Goal: Task Accomplishment & Management: Use online tool/utility

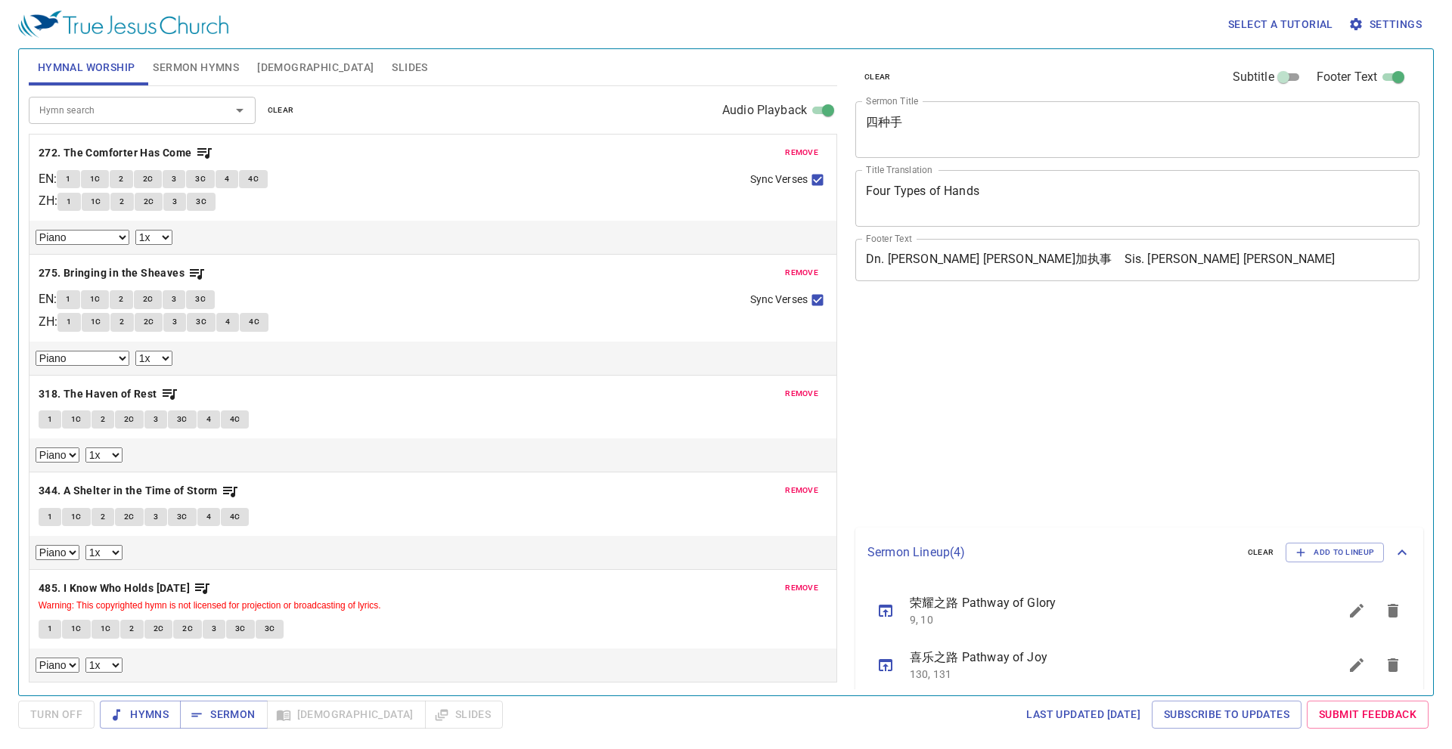
select select "1"
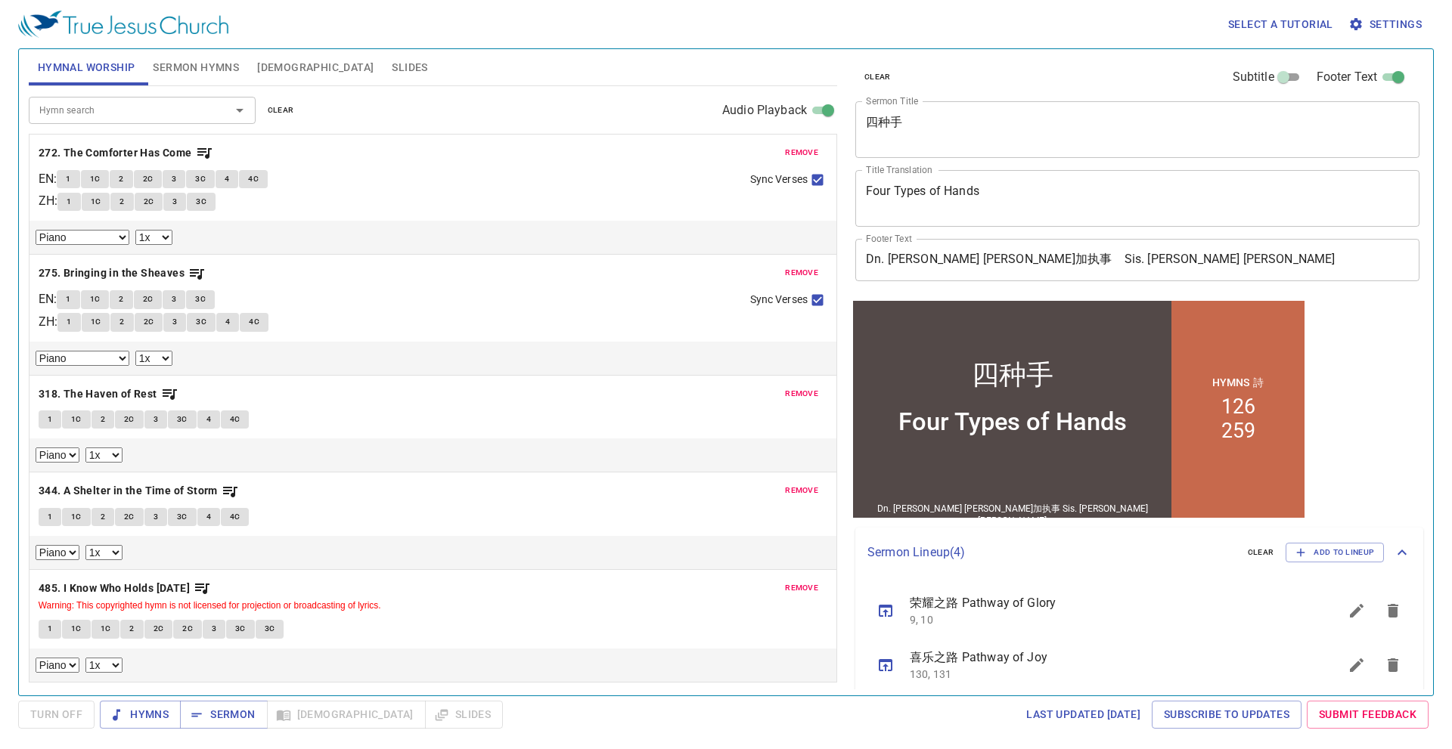
click at [806, 153] on span "remove" at bounding box center [801, 153] width 33 height 14
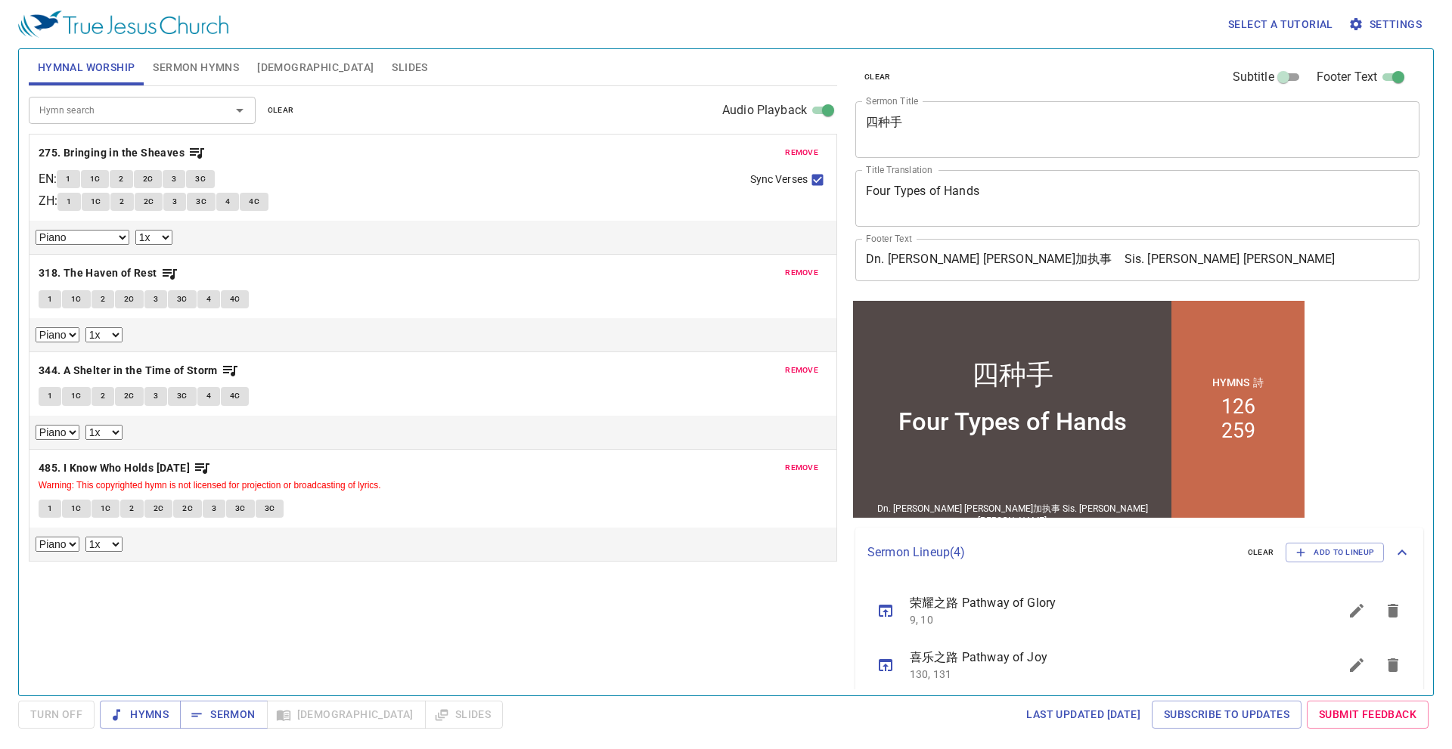
click at [806, 153] on span "remove" at bounding box center [801, 153] width 33 height 14
click at [806, 266] on span "remove" at bounding box center [801, 273] width 33 height 14
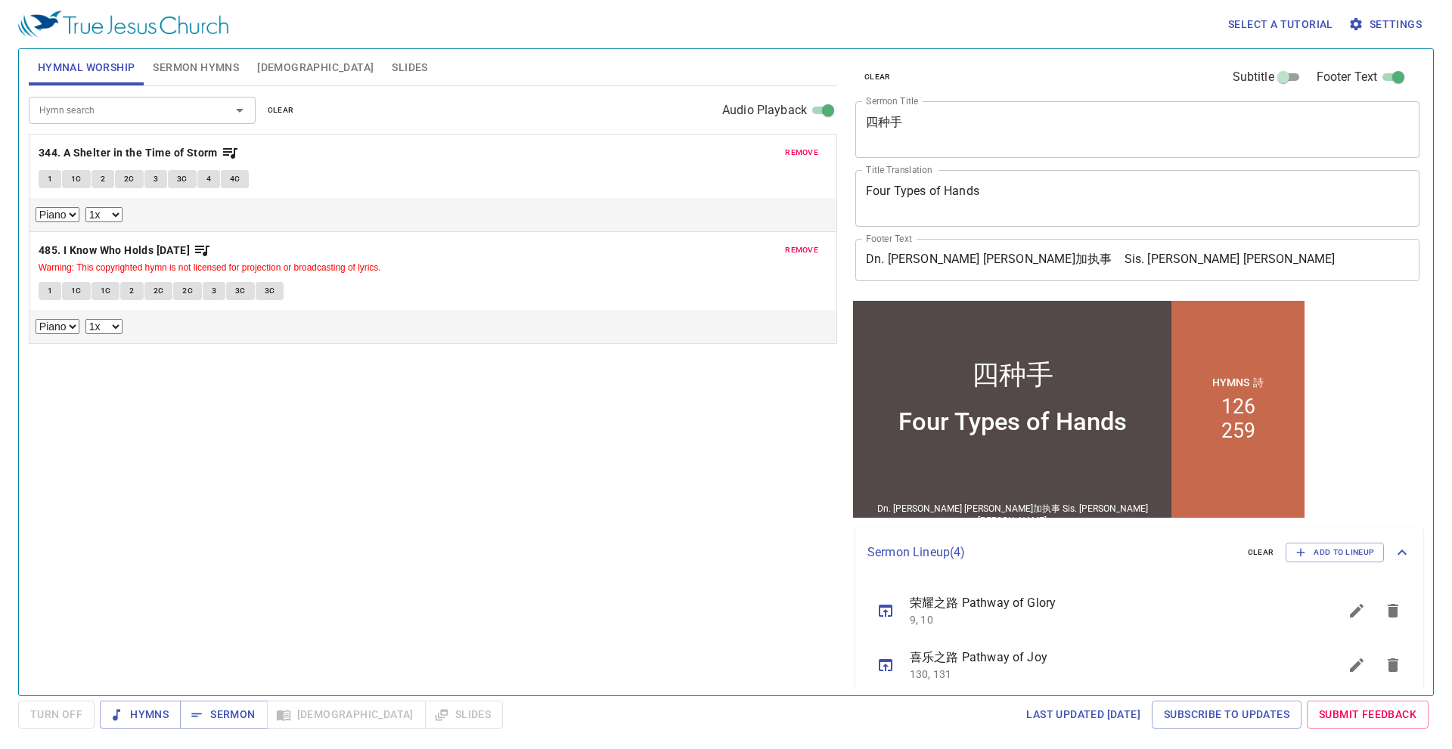
click at [806, 153] on span "remove" at bounding box center [801, 153] width 33 height 14
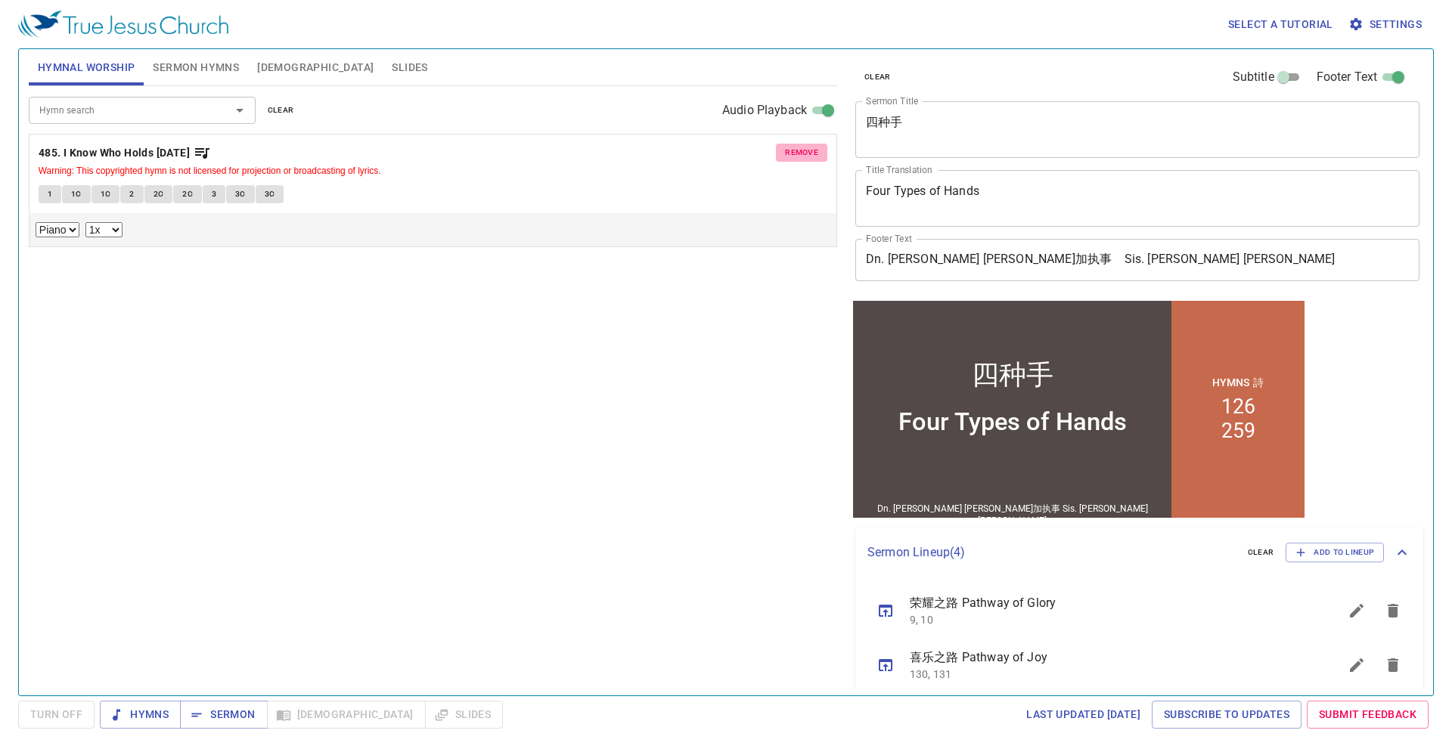
click at [806, 153] on span "remove" at bounding box center [801, 153] width 33 height 14
click at [806, 153] on div "Hymn search Hymn search clear Audio Playback remove 485. I Know Who Holds Tomor…" at bounding box center [433, 384] width 808 height 597
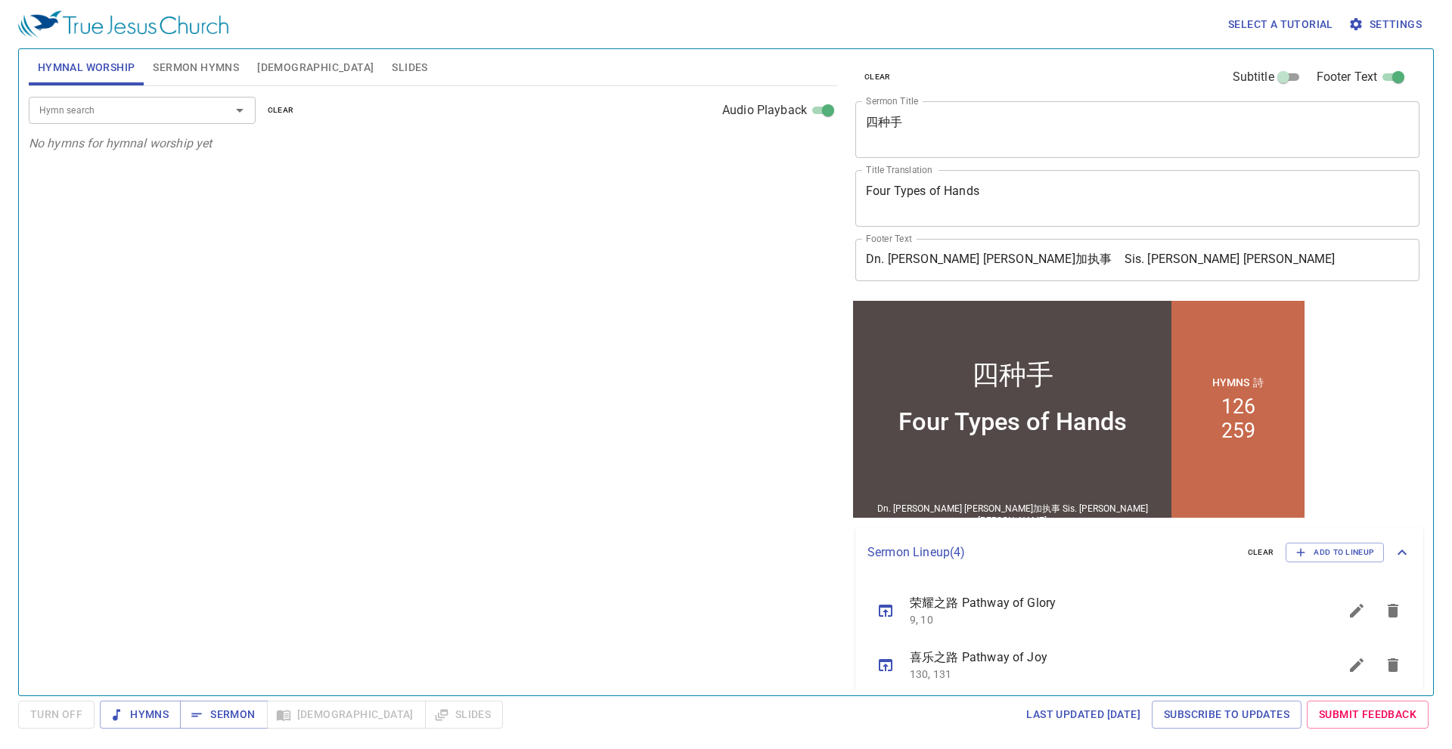
drag, startPoint x: 1007, startPoint y: 220, endPoint x: 997, endPoint y: 247, distance: 29.2
click at [1006, 220] on div "Four Types of Hands x Title Translation" at bounding box center [1137, 198] width 564 height 57
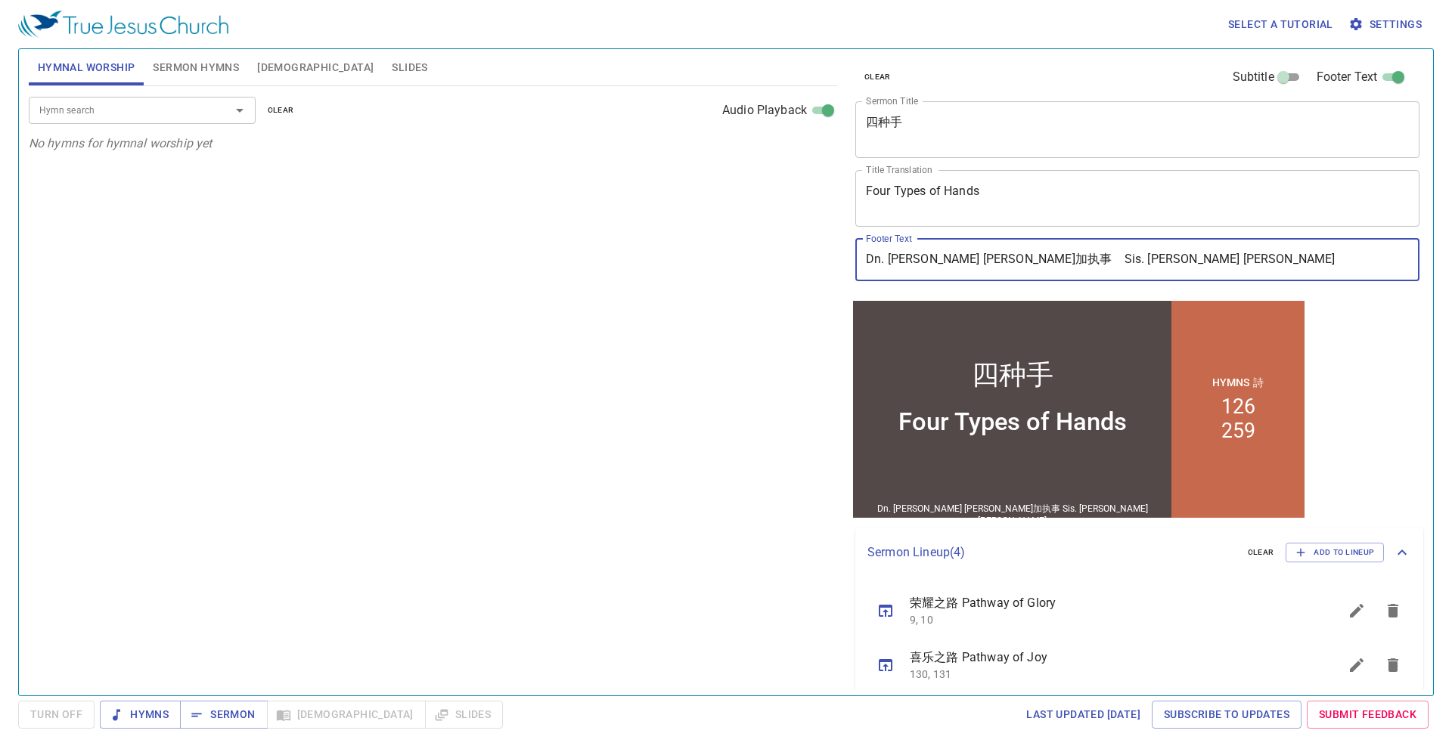
drag, startPoint x: 1009, startPoint y: 262, endPoint x: 731, endPoint y: 264, distance: 277.5
click at [731, 264] on div "Hymnal Worship Sermon Hymns Bible Slides Hymn search Hymn search clear Audio Pl…" at bounding box center [726, 366] width 1406 height 647
paste input "John Ooi 黃約翰執事"
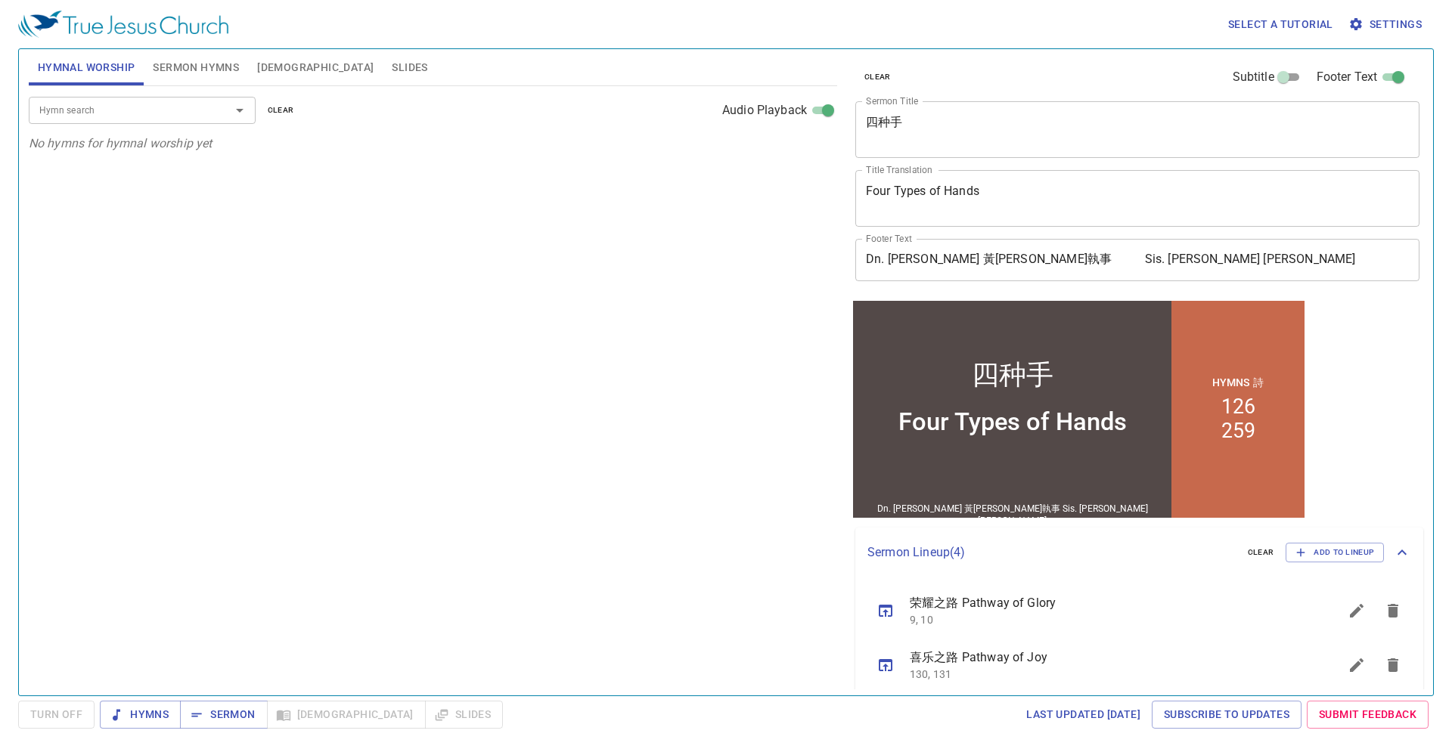
click at [1182, 212] on textarea "Four Types of Hands" at bounding box center [1137, 198] width 543 height 29
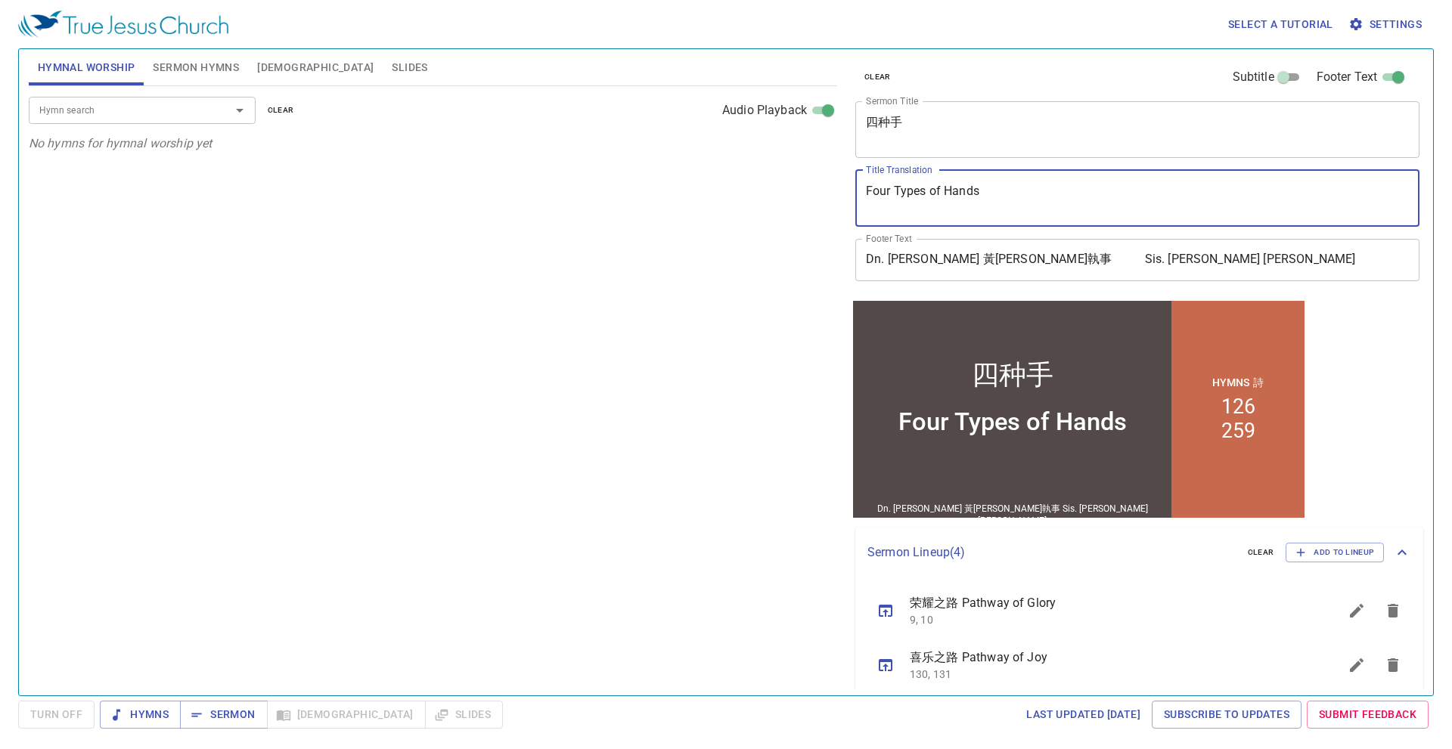
click at [1195, 243] on input "Dn. John Ooi 黃約翰執事 Sis. Tang Hui Ling 邓慧琳姐妹" at bounding box center [1137, 260] width 564 height 42
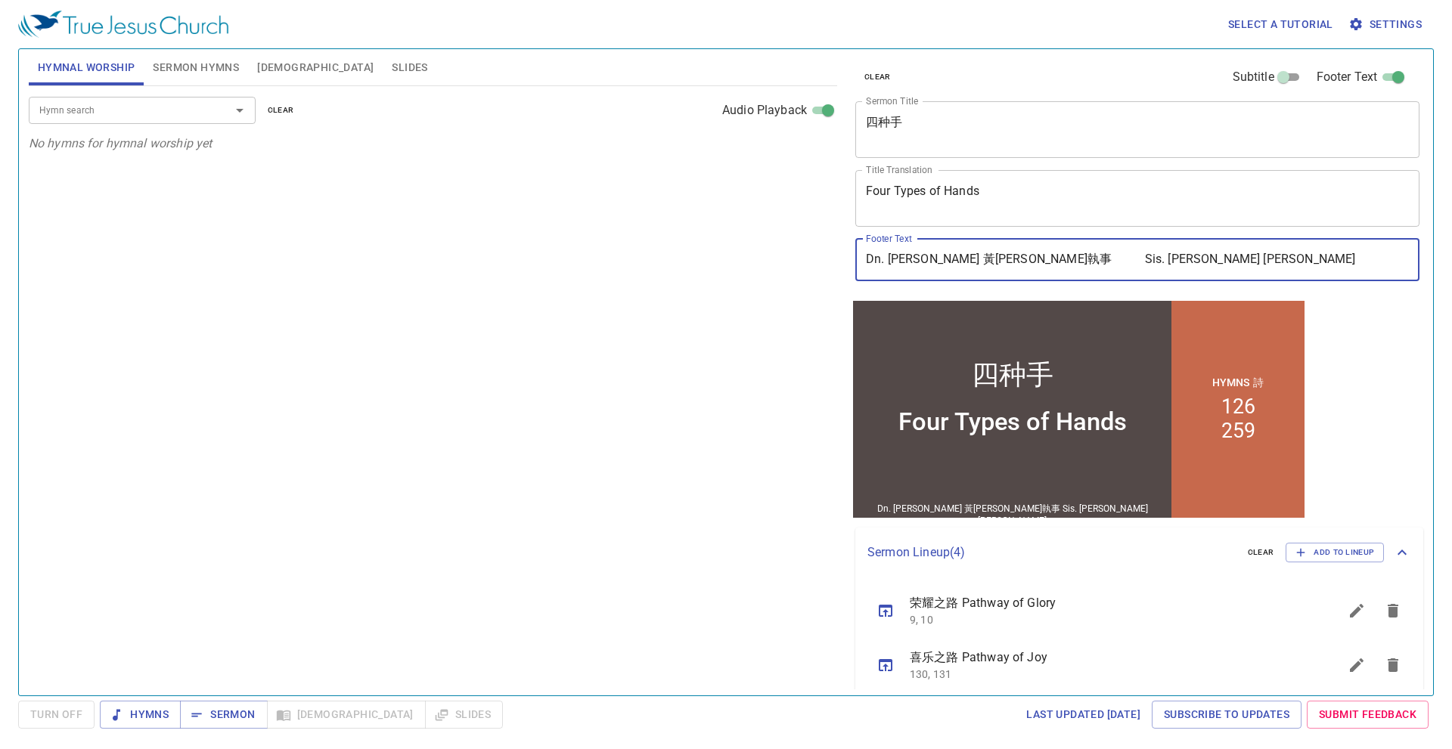
drag, startPoint x: 1197, startPoint y: 256, endPoint x: 1019, endPoint y: 260, distance: 177.7
click at [1019, 260] on input "Dn. John Ooi 黃約翰執事 Sis. Tang Hui Ling 邓慧琳姐妹" at bounding box center [1137, 260] width 564 height 42
paste input "Sis. Stefanie Shee 许美恩"
type input "Dn. John Ooi 黃約翰執事 Sis. Stefanie Shee 许美恩姐妹"
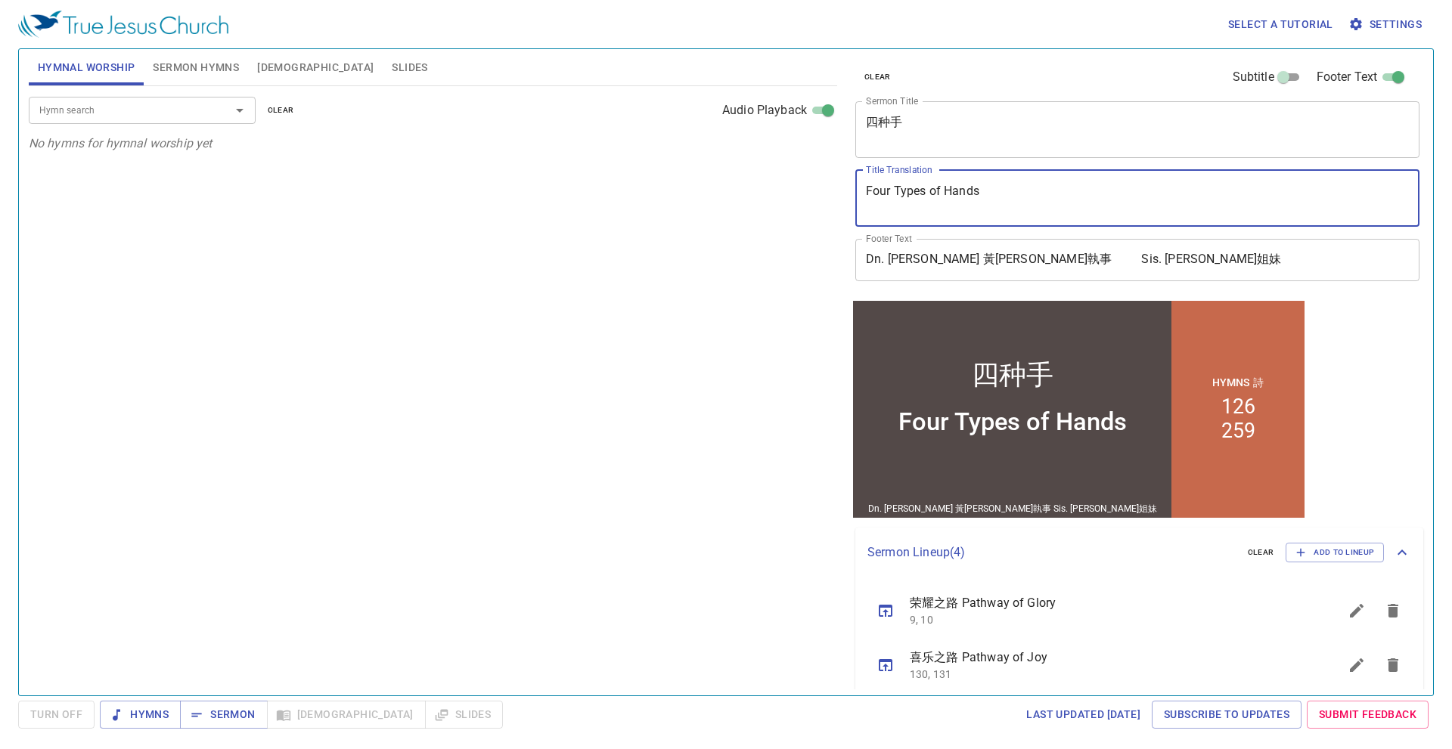
drag, startPoint x: 997, startPoint y: 199, endPoint x: 817, endPoint y: 195, distance: 180.8
click at [823, 200] on div "Hymnal Worship Sermon Hymns Bible Slides Hymn search Hymn search clear Audio Pl…" at bounding box center [726, 366] width 1406 height 647
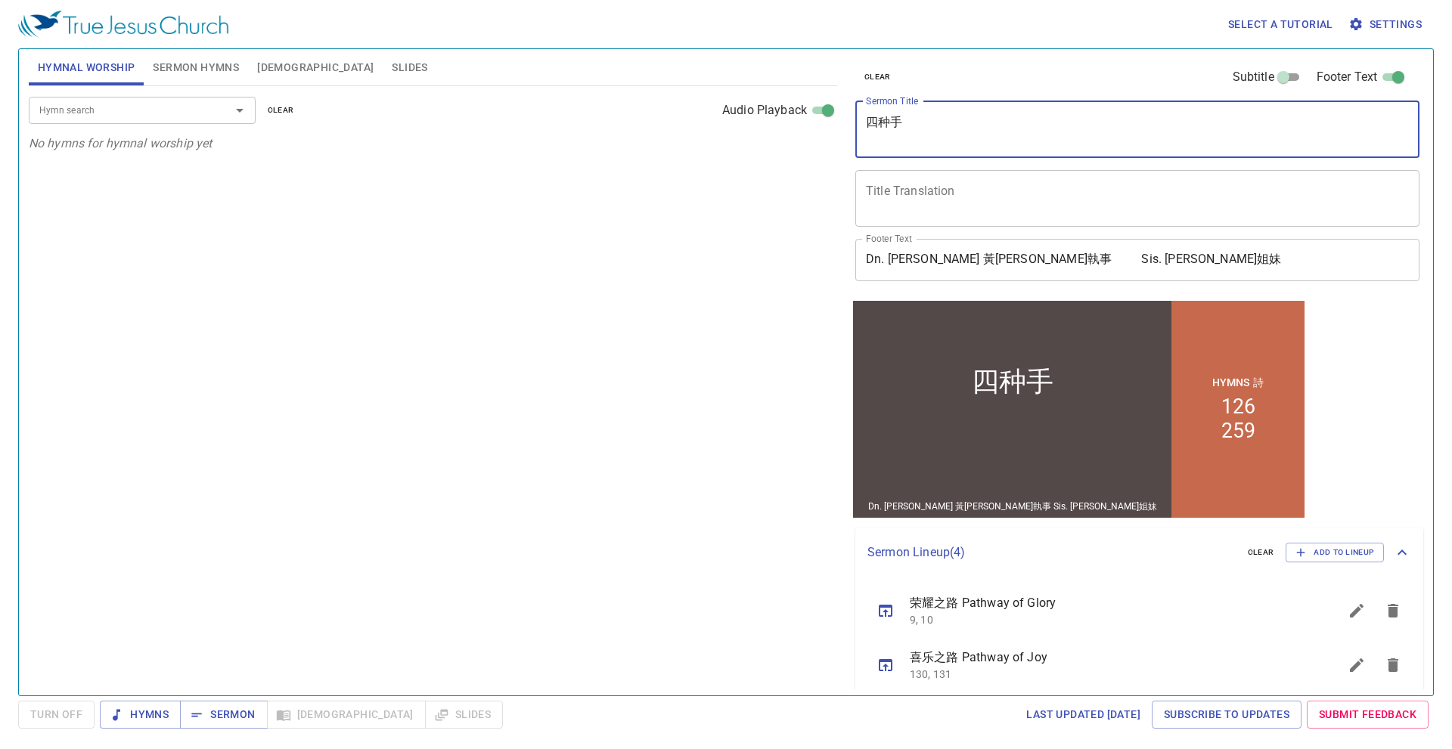
drag, startPoint x: 866, startPoint y: 122, endPoint x: 821, endPoint y: 125, distance: 44.7
click at [821, 125] on div "Hymnal Worship Sermon Hymns Bible Slides Hymn search Hymn search clear Audio Pl…" at bounding box center [726, 366] width 1406 height 647
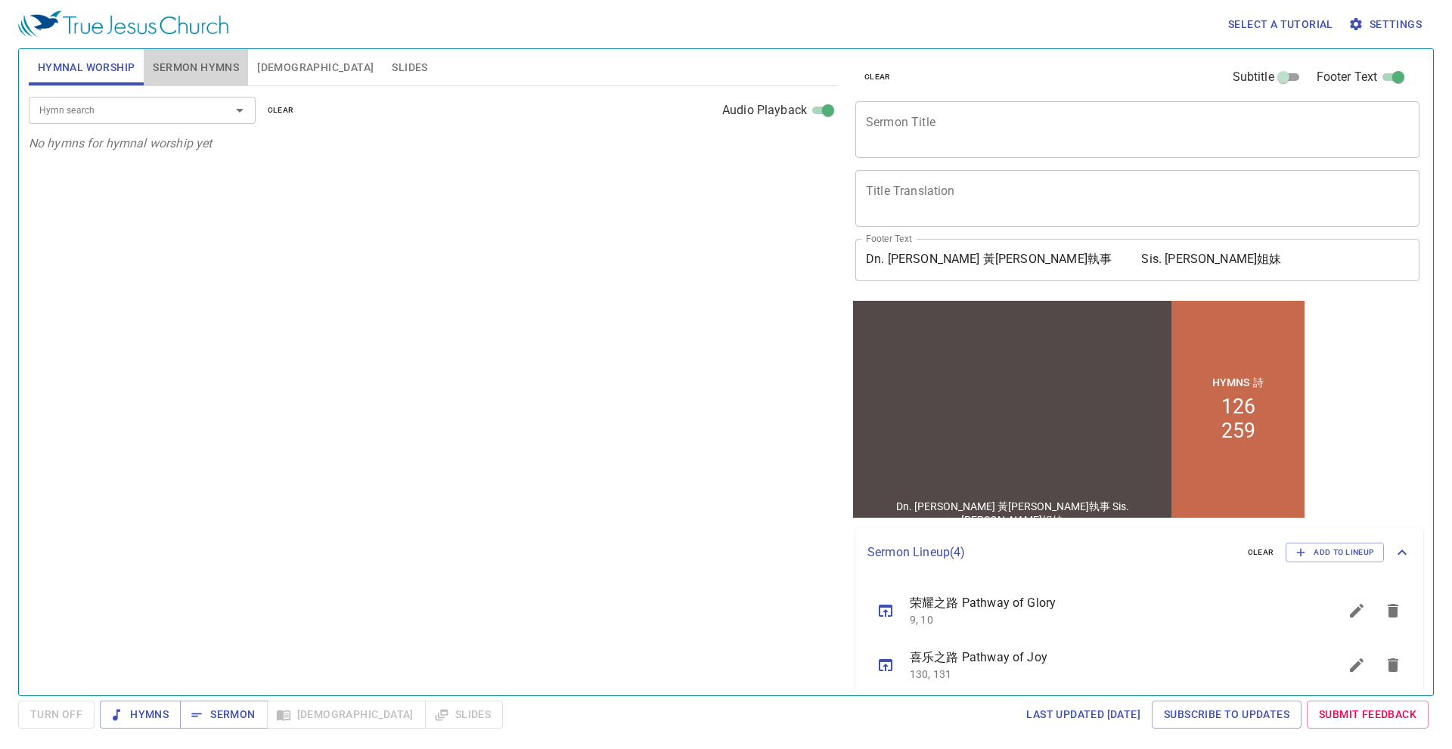
click at [195, 74] on span "Sermon Hymns" at bounding box center [196, 67] width 86 height 19
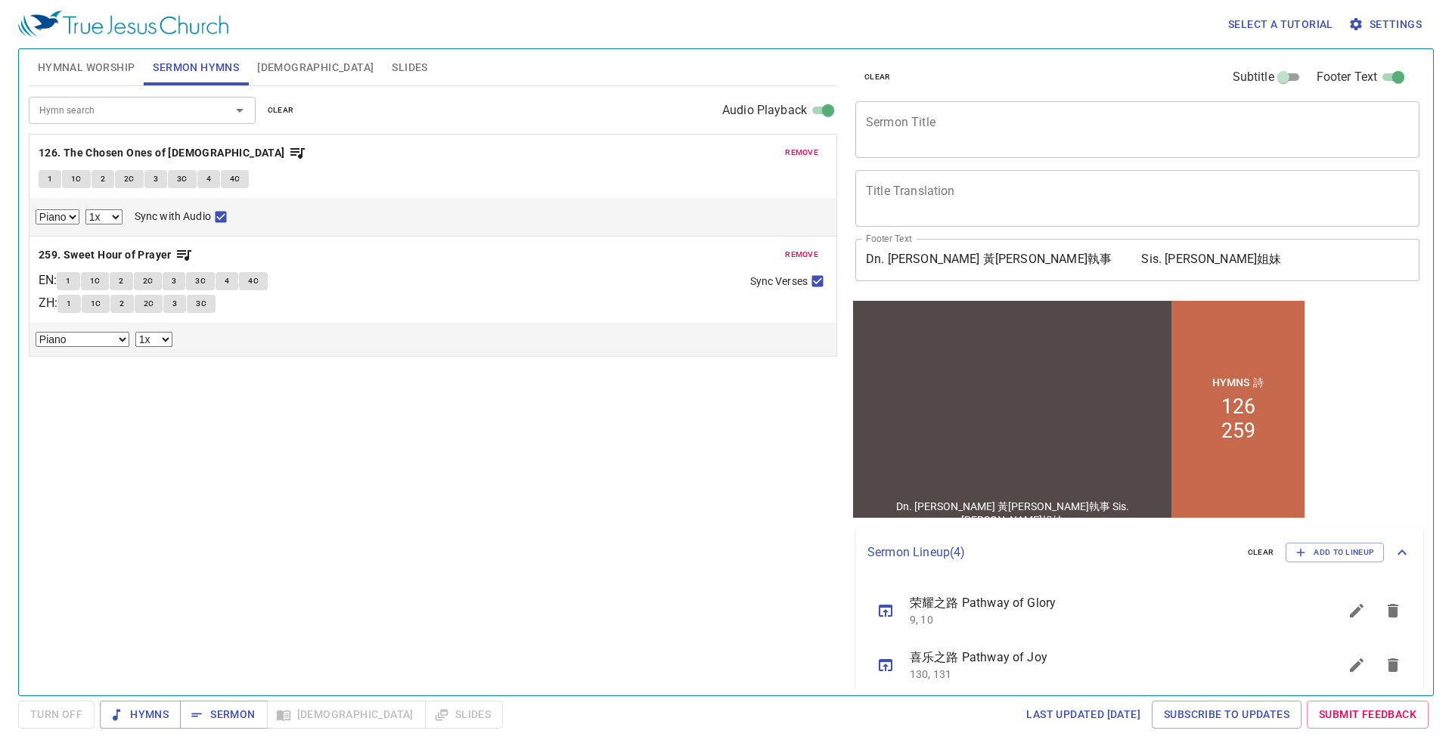
click at [811, 152] on span "remove" at bounding box center [801, 153] width 33 height 14
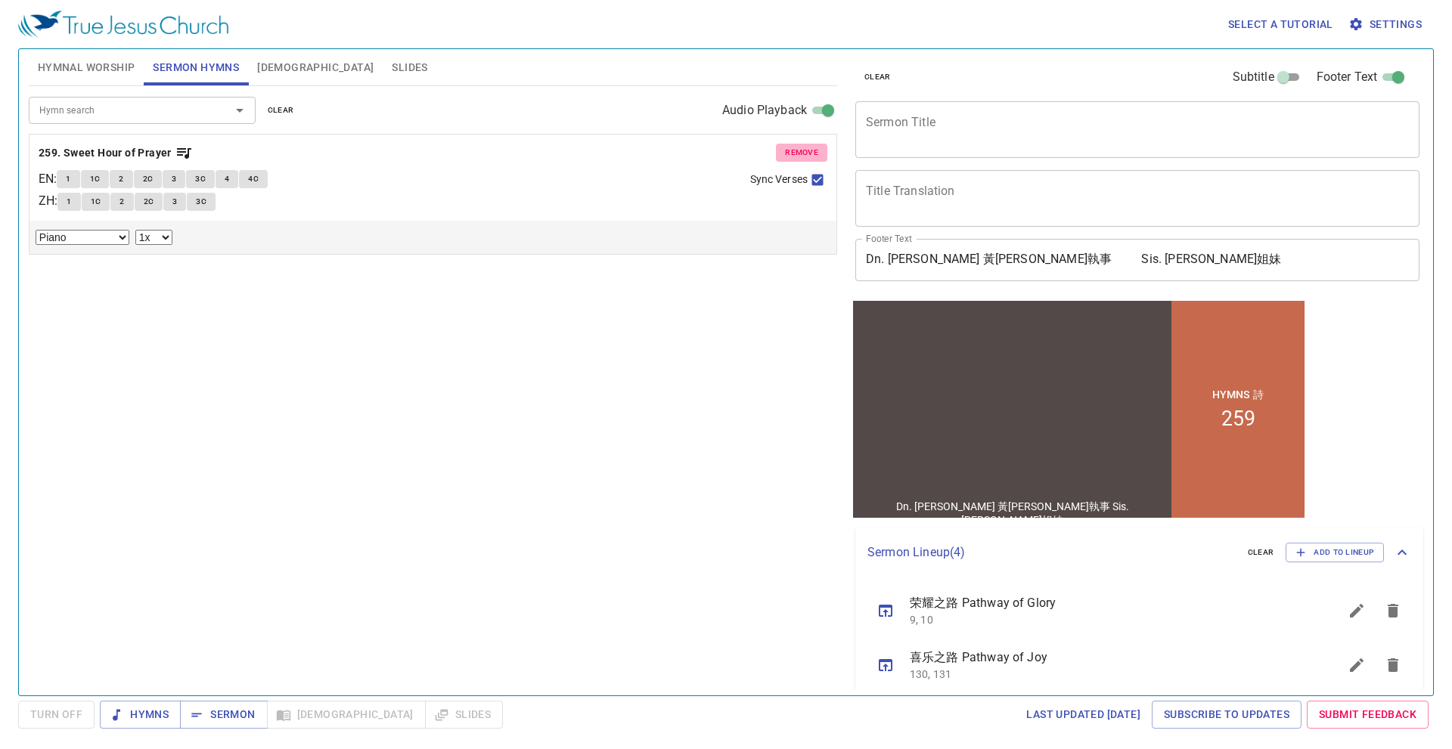
click at [811, 152] on span "remove" at bounding box center [801, 153] width 33 height 14
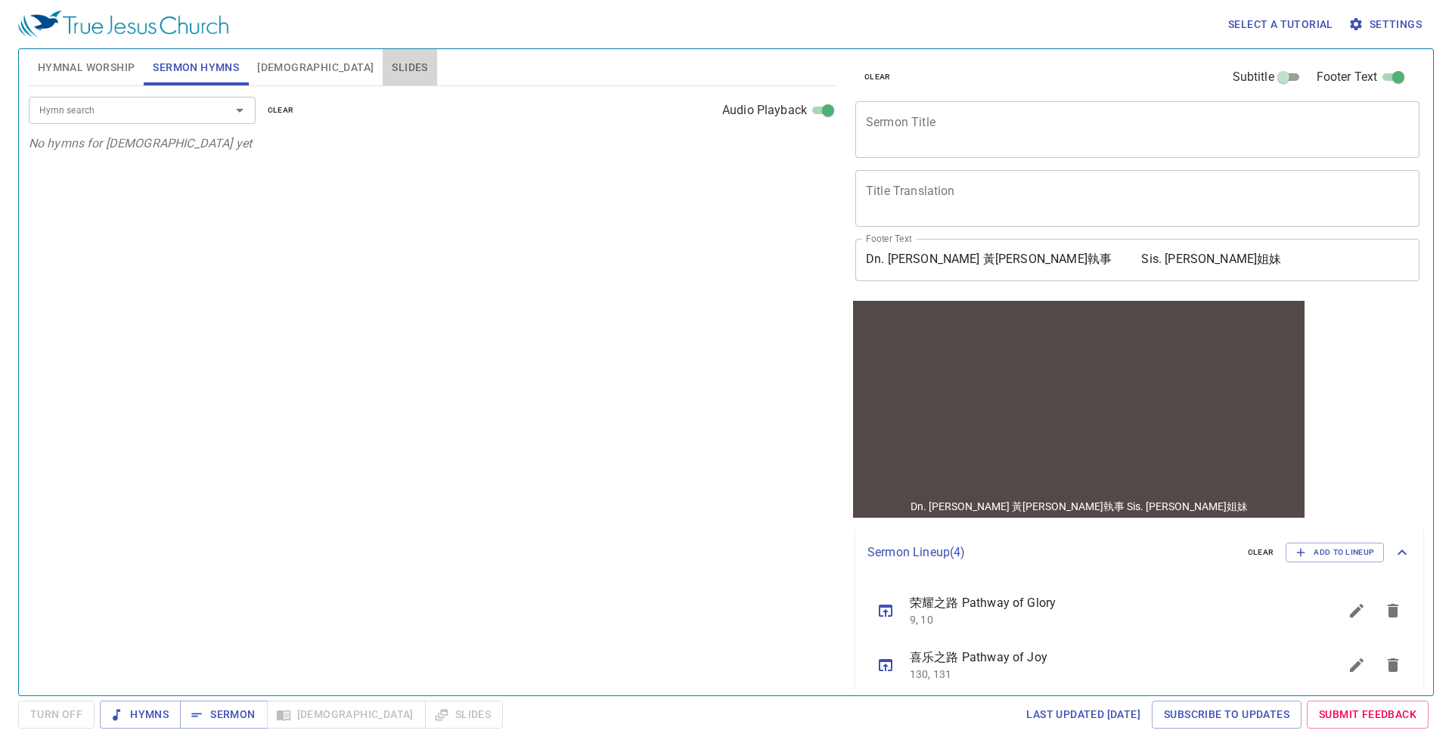
click at [392, 63] on span "Slides" at bounding box center [410, 67] width 36 height 19
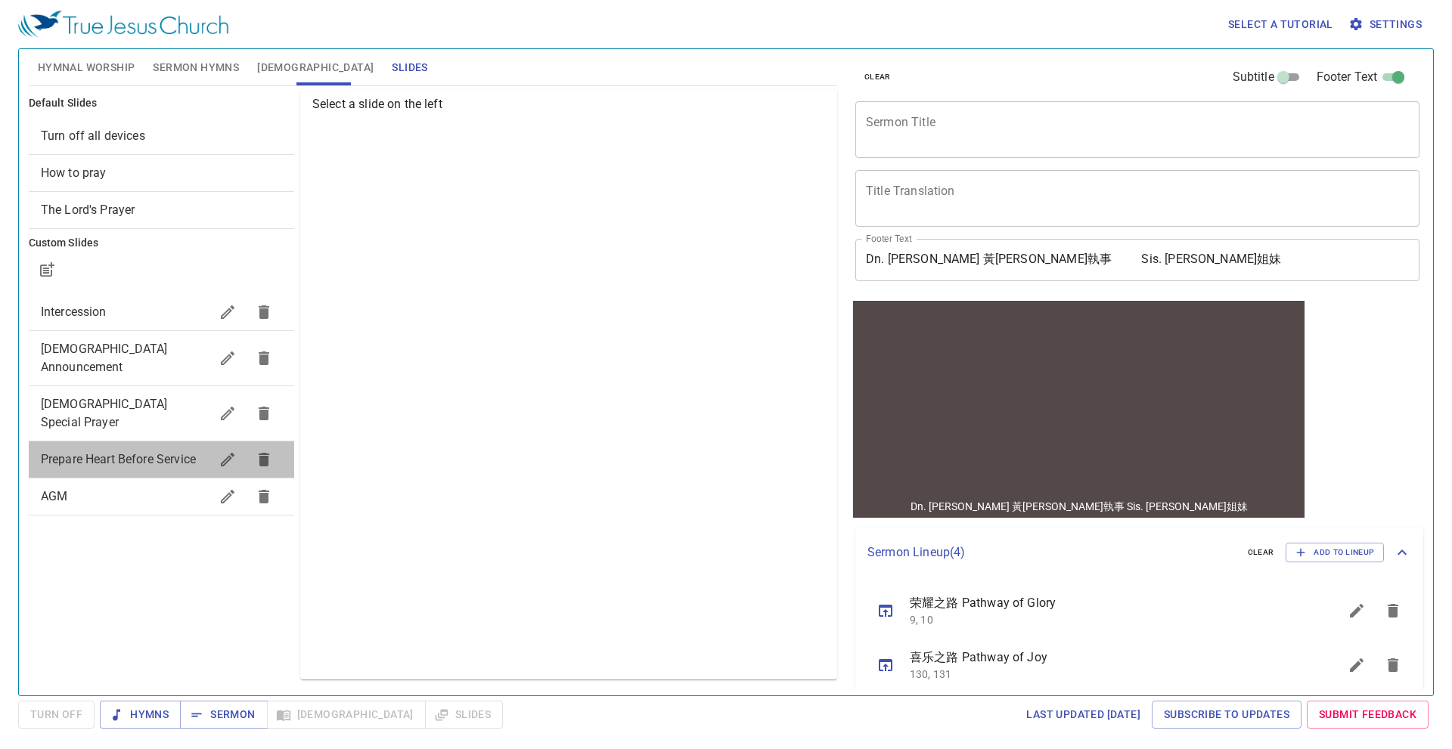
click at [143, 442] on div "Prepare Heart Before Service" at bounding box center [161, 460] width 265 height 36
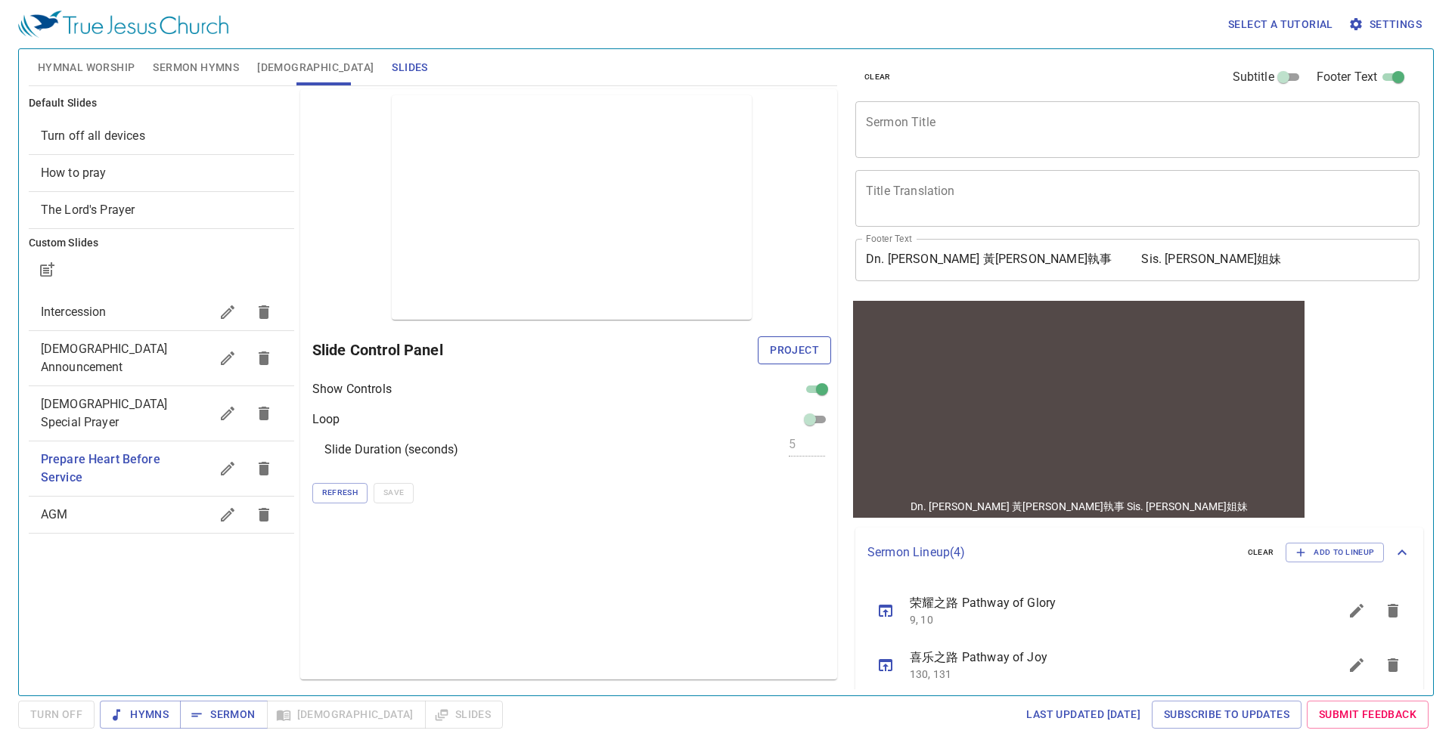
click at [792, 357] on span "Project" at bounding box center [794, 350] width 49 height 19
click at [68, 730] on div "Select a tutorial Settings Hymnal Worship Sermon Hymns Bible Slides Hymn search…" at bounding box center [726, 374] width 1452 height 749
click at [73, 719] on span "Turn Off" at bounding box center [56, 714] width 52 height 19
click at [789, 355] on span "Project" at bounding box center [794, 350] width 49 height 19
drag, startPoint x: 168, startPoint y: 679, endPoint x: 133, endPoint y: 690, distance: 36.4
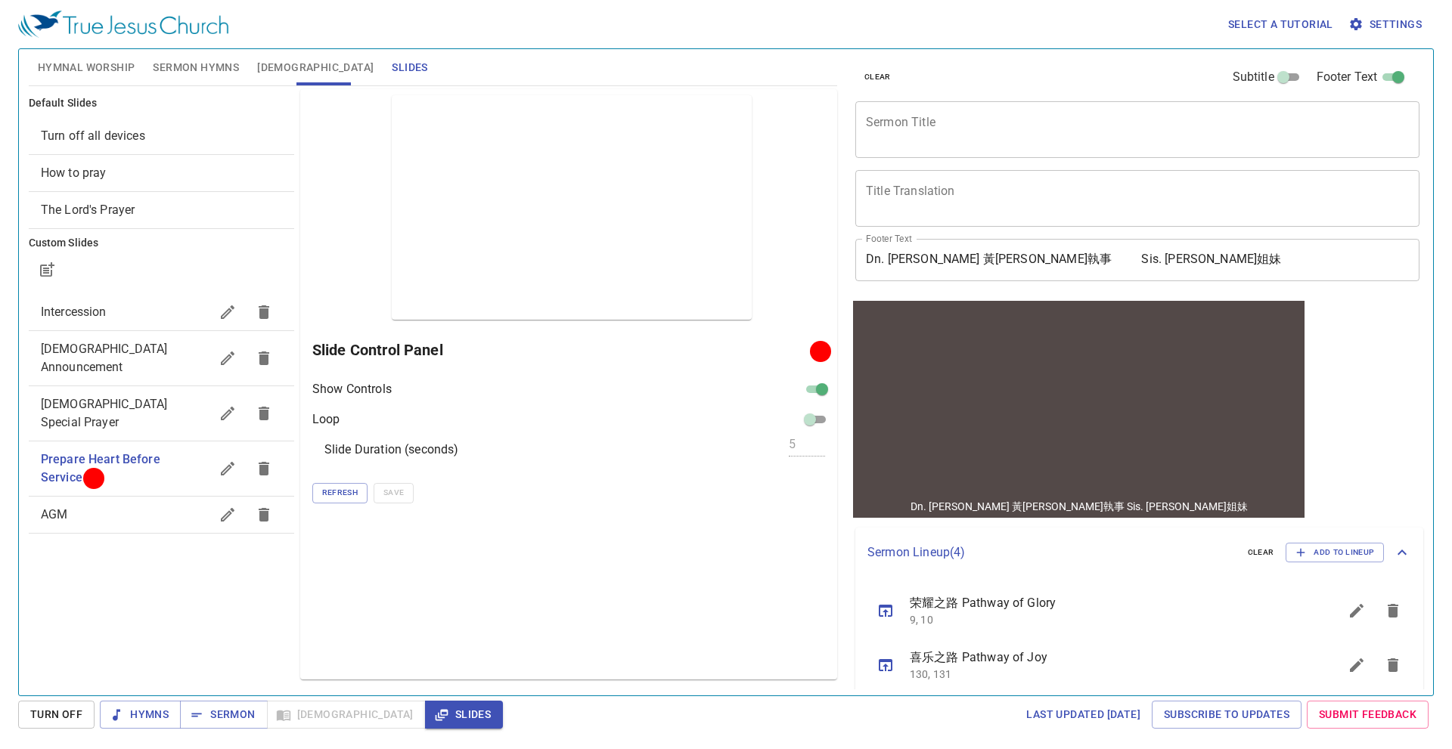
click at [167, 679] on div "Default Slides Turn off all devices How to pray The Lord's Prayer Custom Slides…" at bounding box center [161, 384] width 271 height 597
click at [76, 712] on span "Turn Off" at bounding box center [56, 714] width 52 height 19
click at [794, 349] on span "Project" at bounding box center [794, 350] width 49 height 19
click at [712, 558] on div "Preview Only Slide Control Panel Show Controls Loop Slide Duration (seconds) 5 …" at bounding box center [568, 384] width 537 height 591
click at [102, 67] on span "Hymnal Worship" at bounding box center [87, 67] width 98 height 19
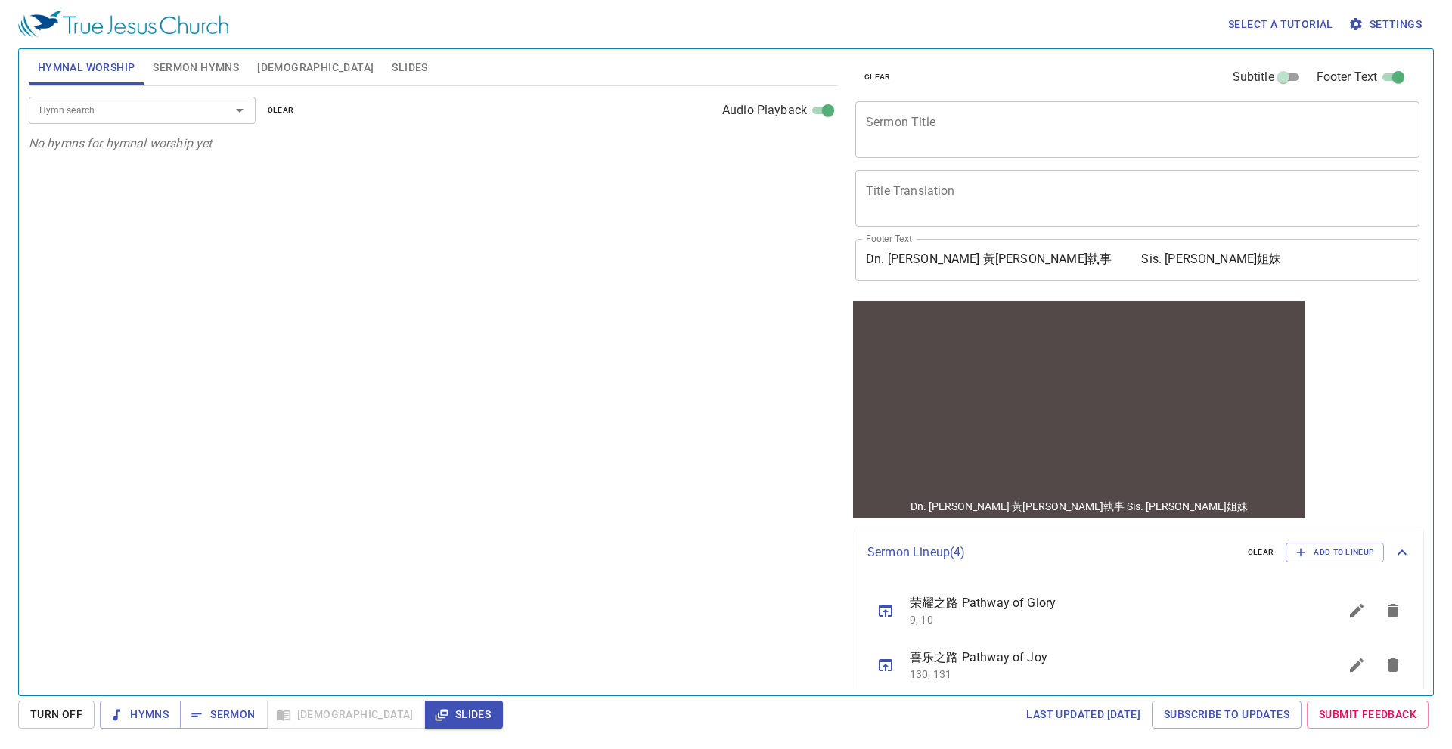
click at [198, 104] on input "Hymn search" at bounding box center [119, 109] width 173 height 17
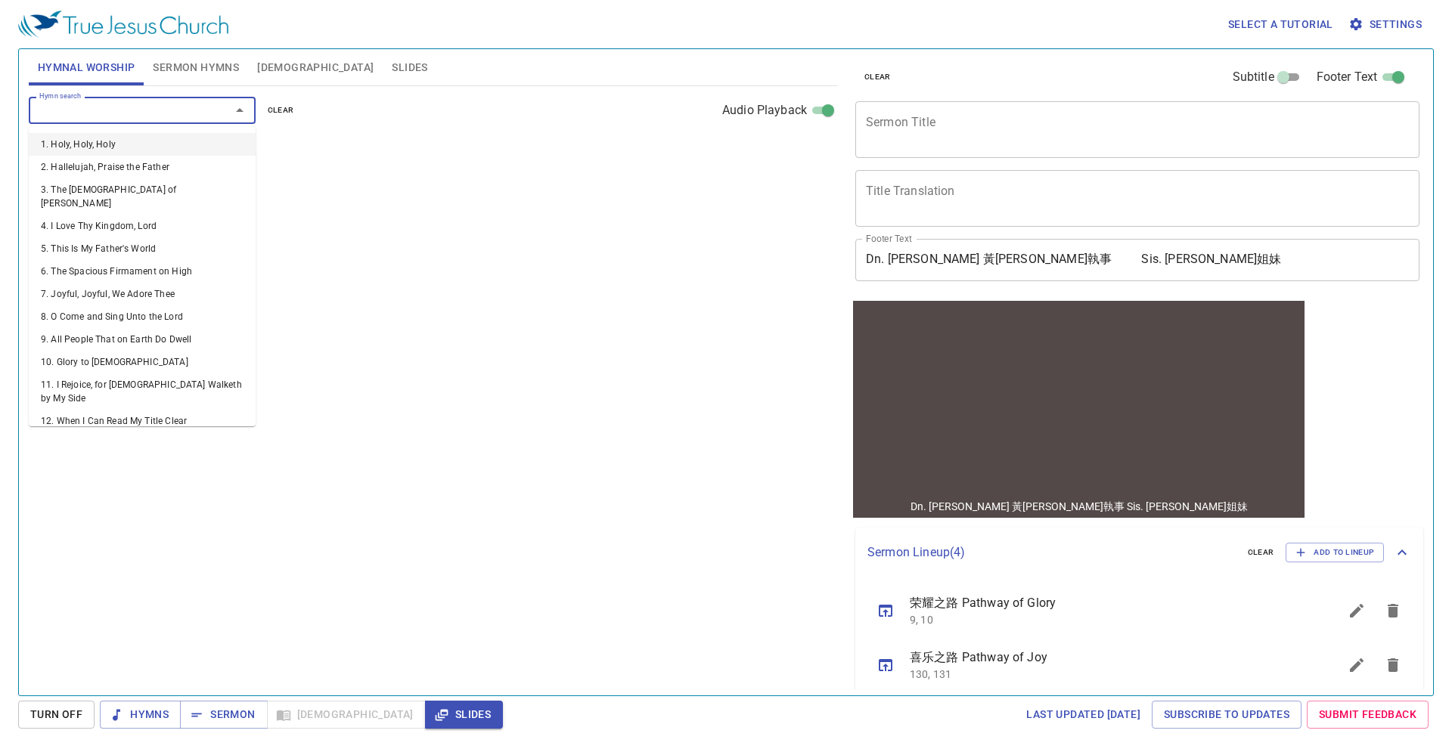
click at [460, 245] on div "Hymn search Hymn search clear Audio Playback No hymns for hymnal worship yet" at bounding box center [433, 384] width 808 height 597
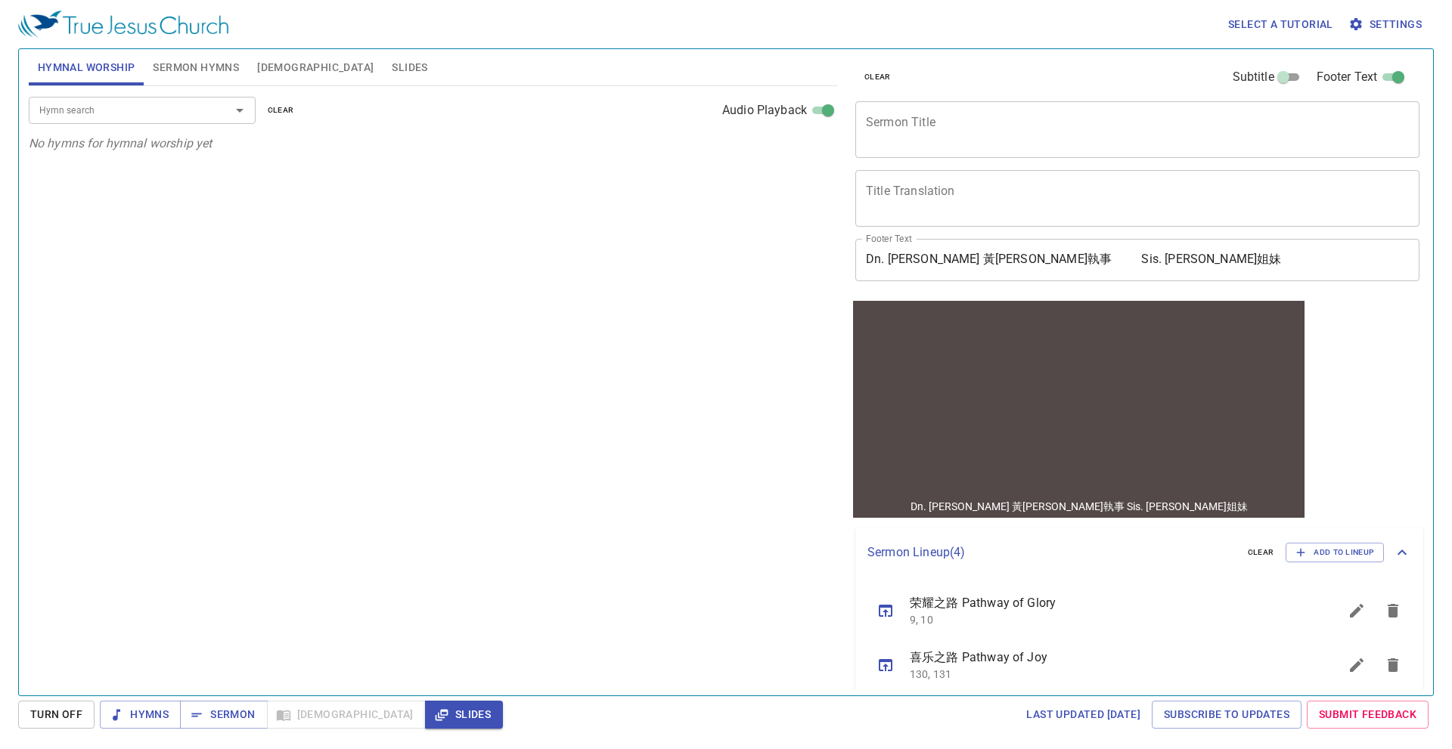
drag, startPoint x: 88, startPoint y: 103, endPoint x: 103, endPoint y: 114, distance: 18.9
click at [88, 103] on input "Hymn search" at bounding box center [119, 109] width 173 height 17
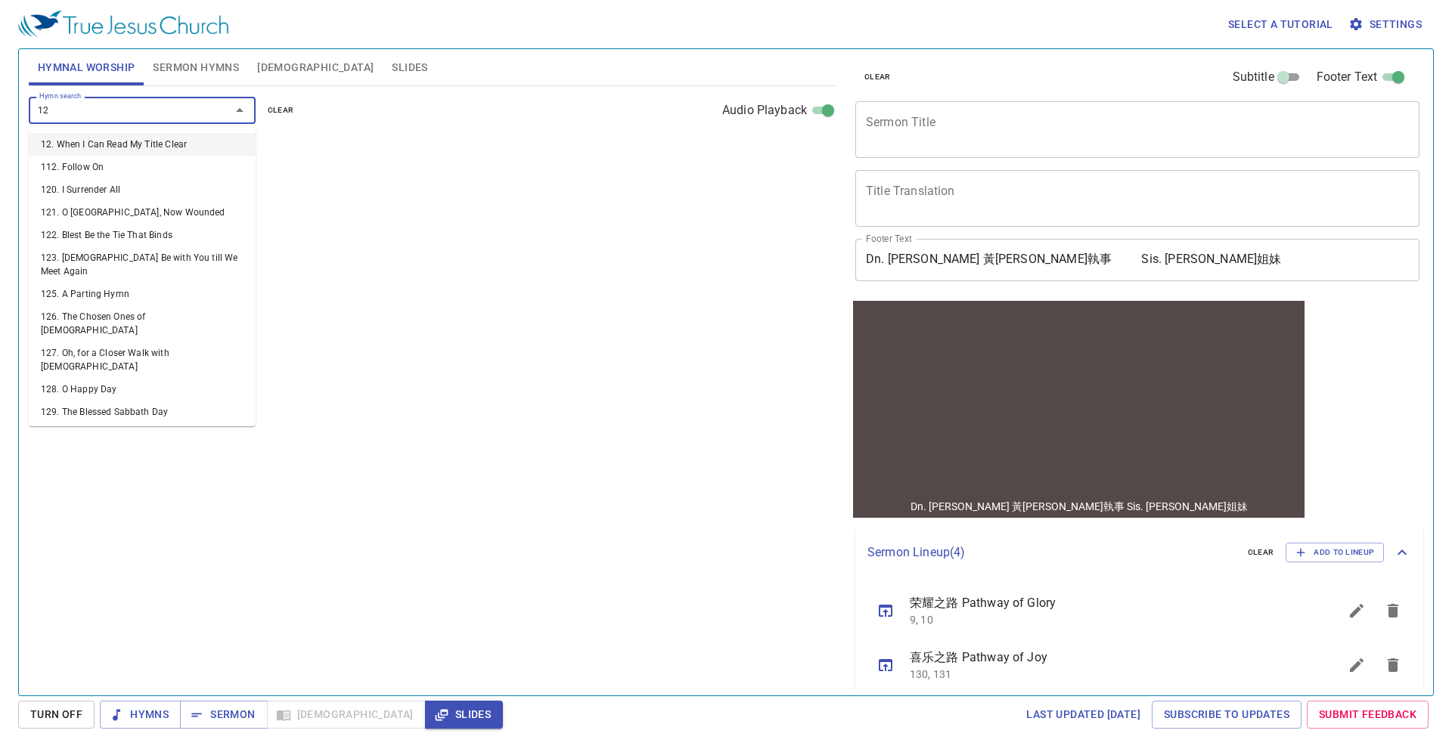
type input "129"
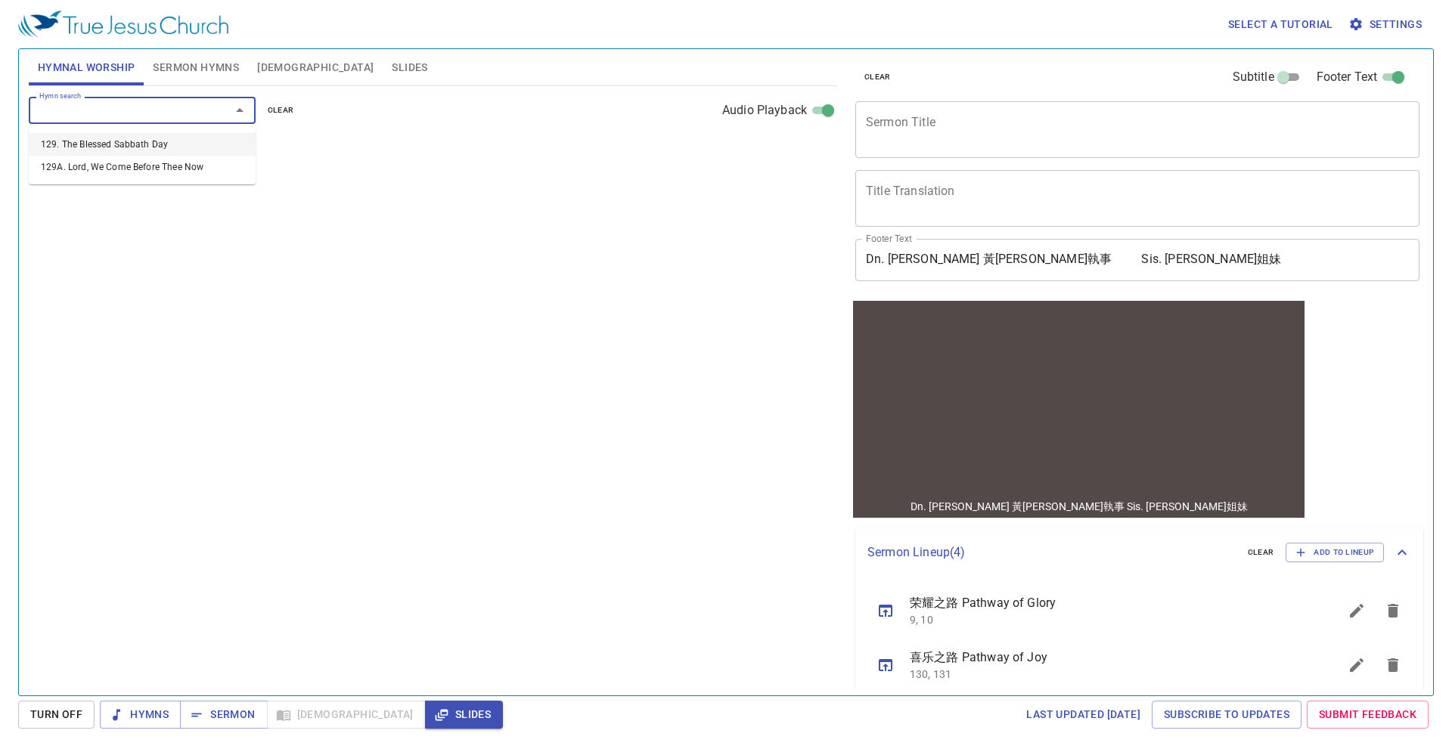
select select "1"
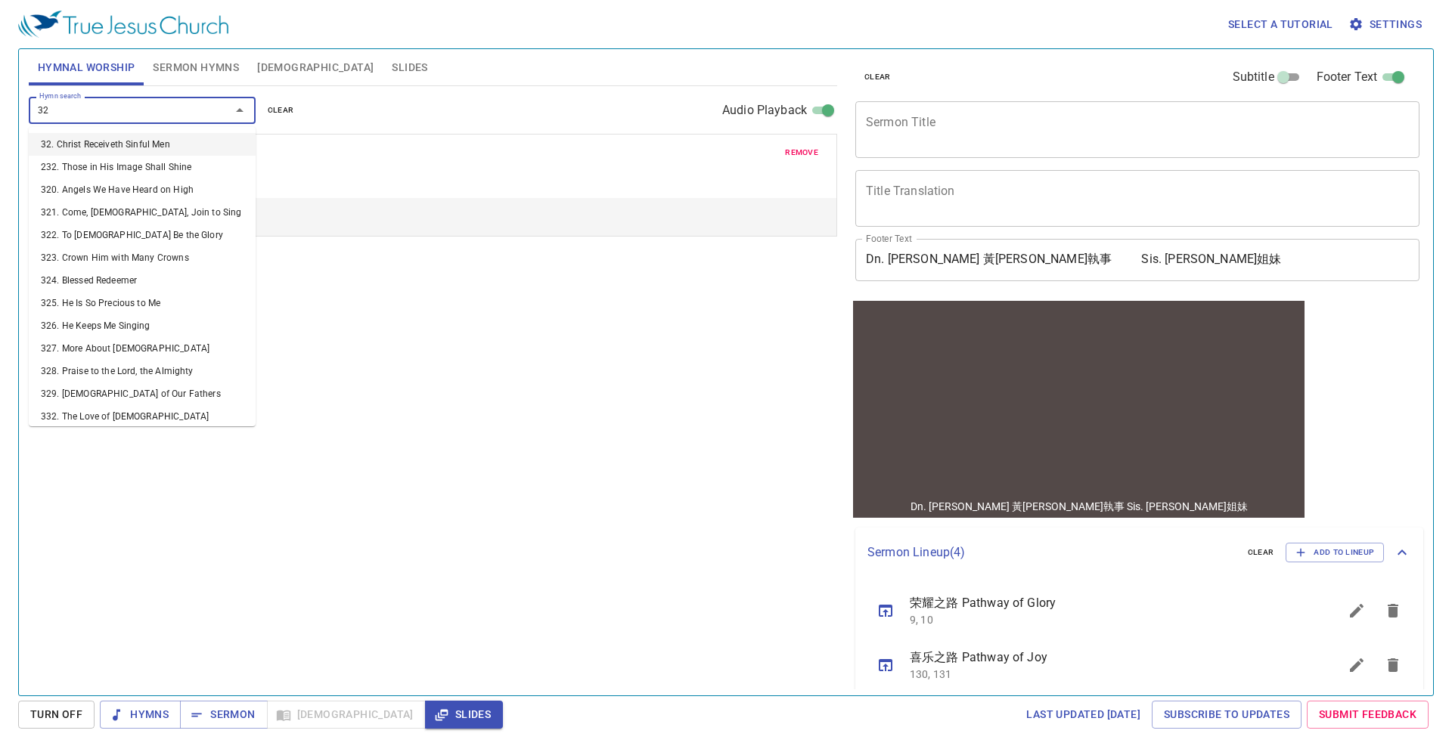
type input "323"
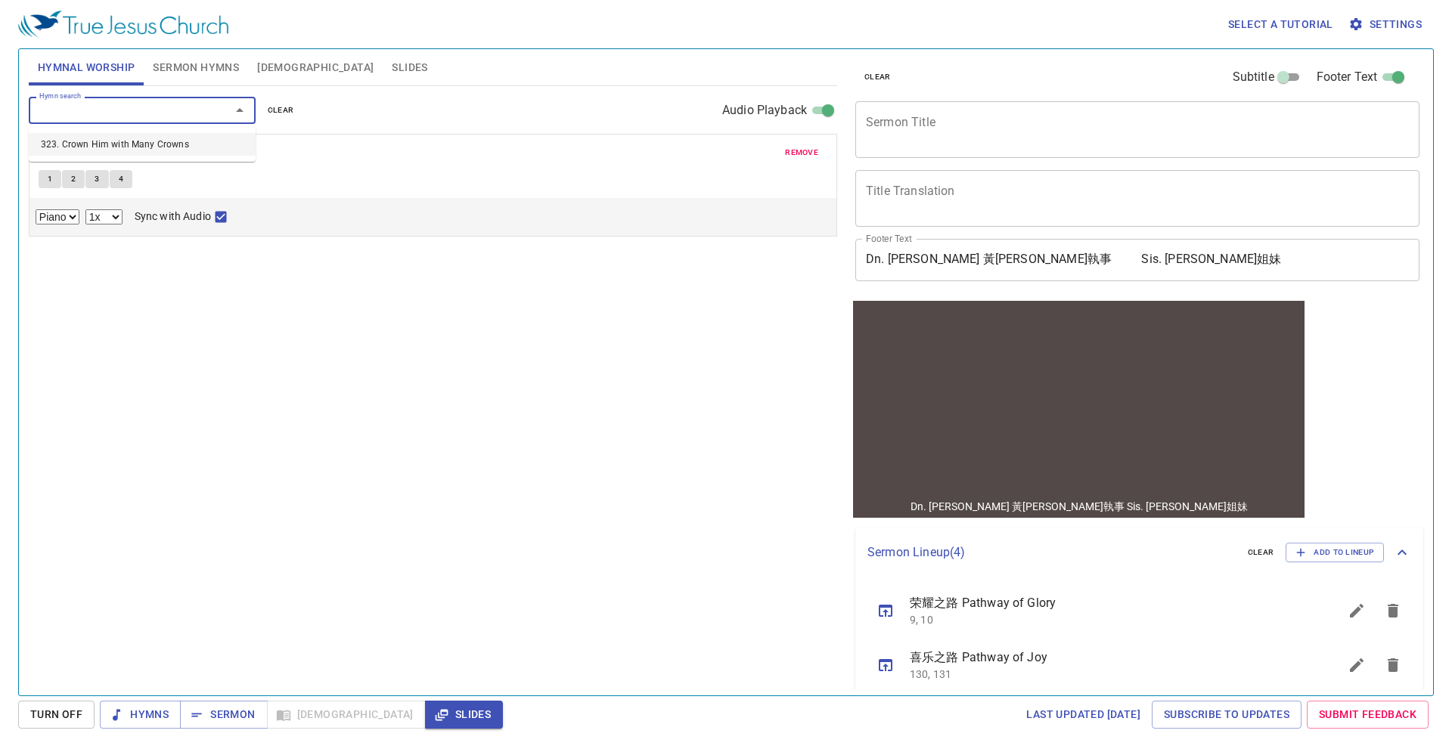
select select "1"
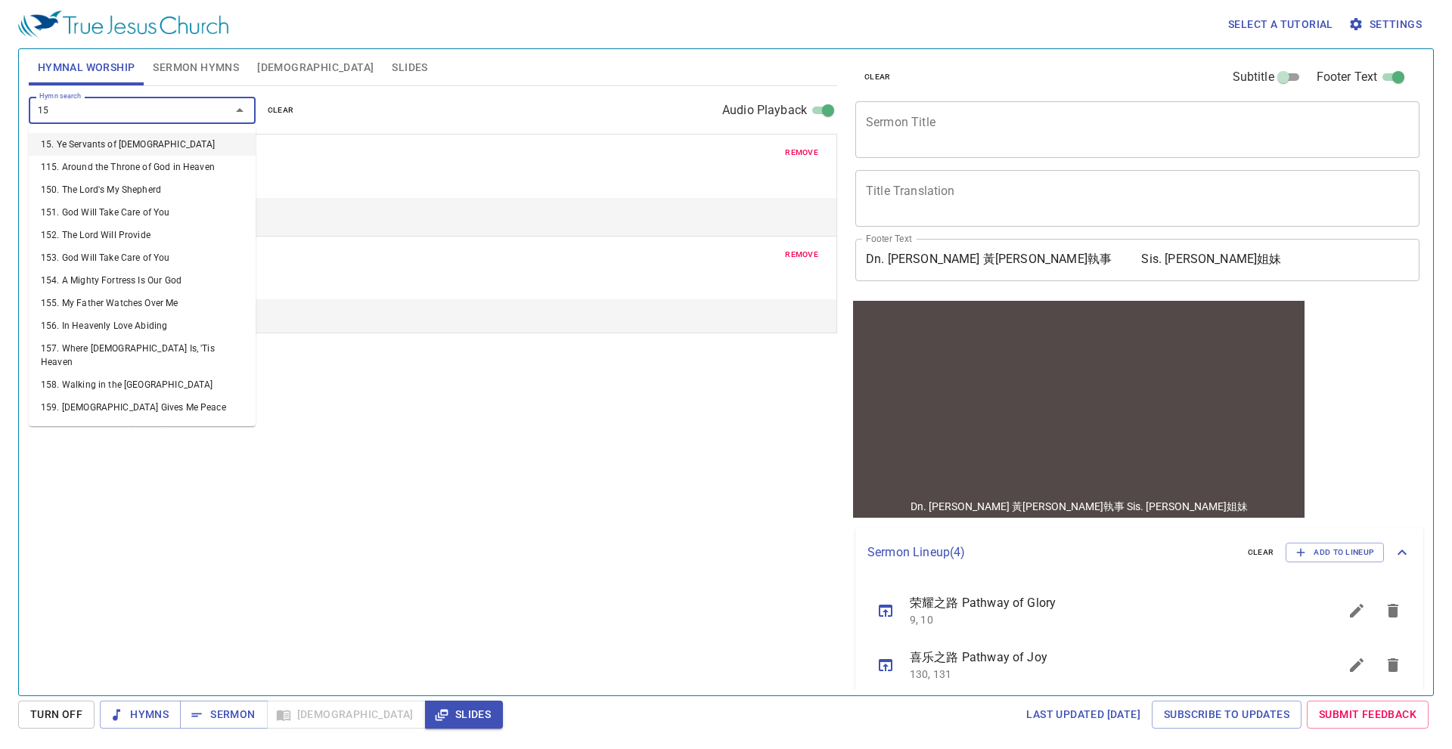
type input "157"
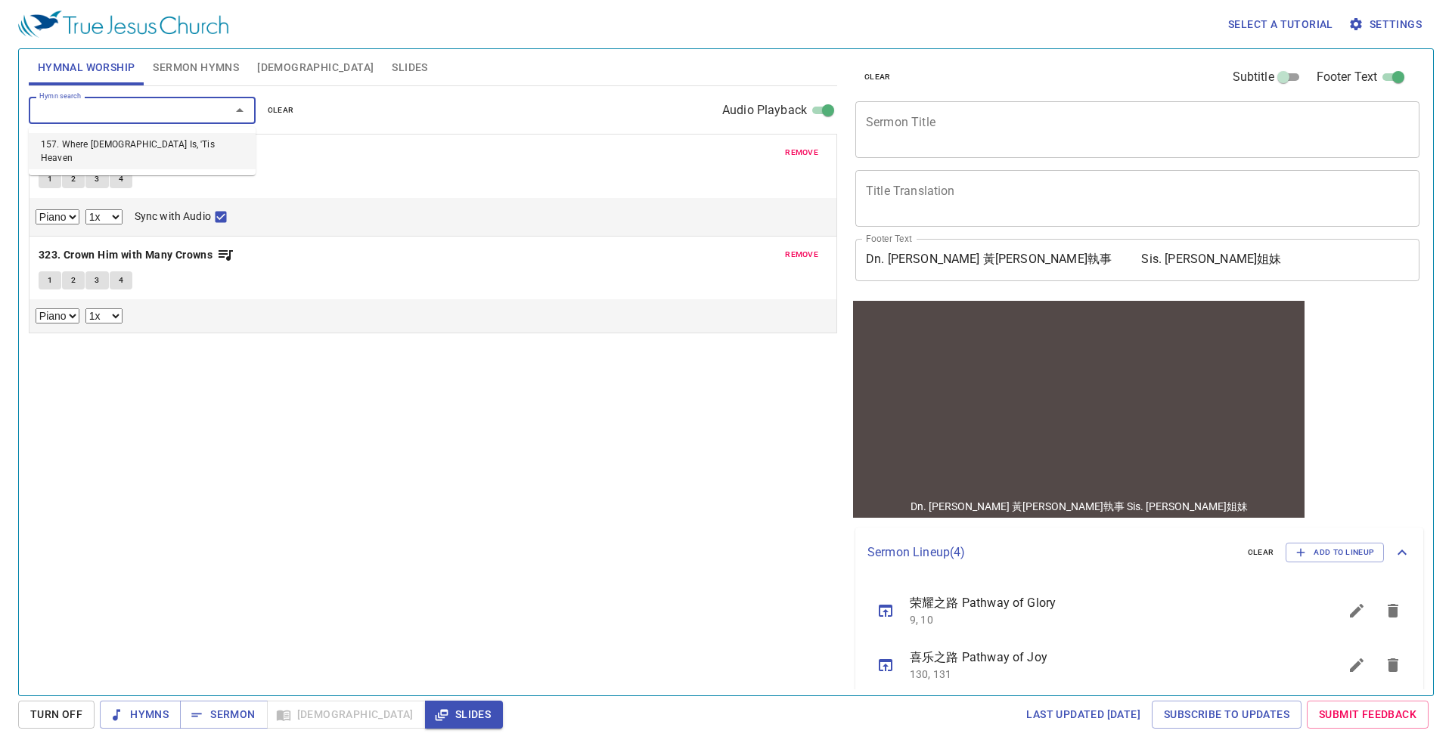
select select "1"
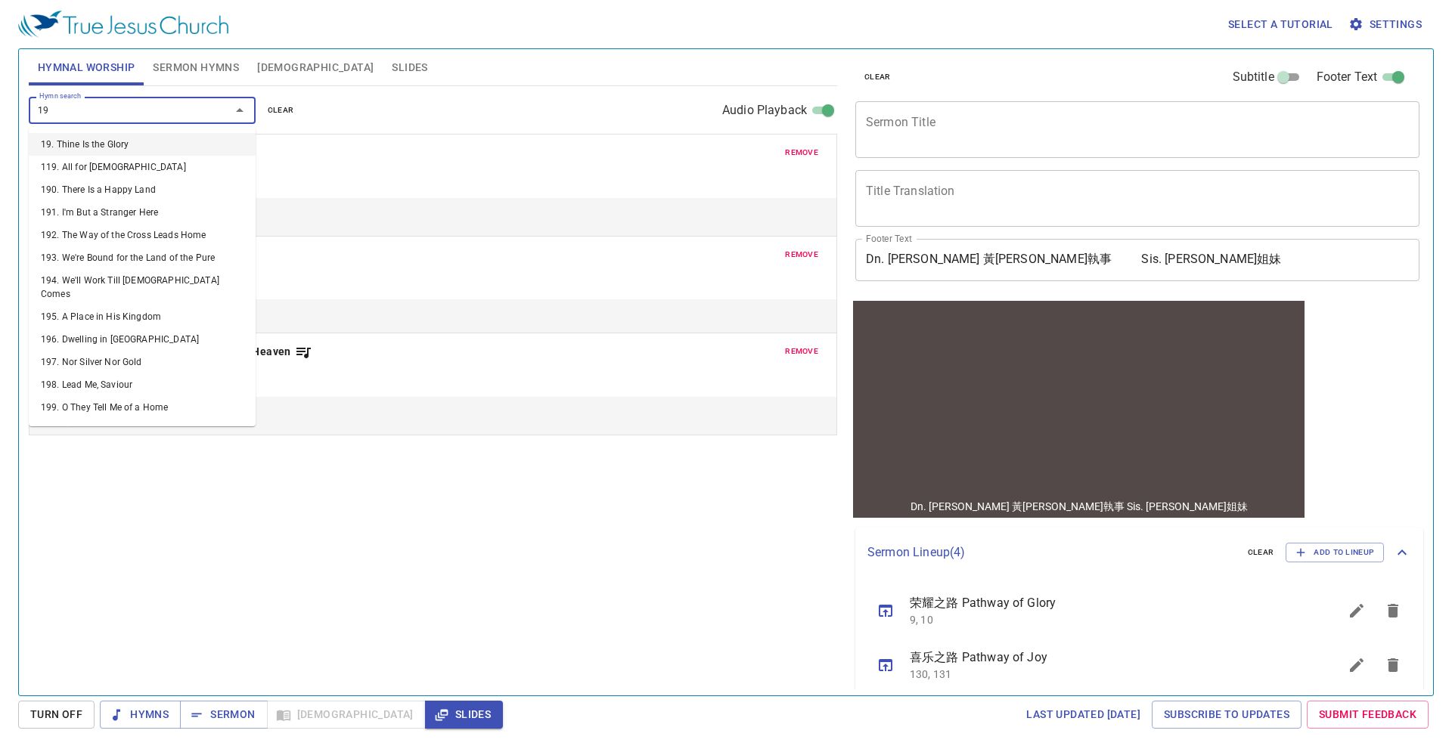
type input "195"
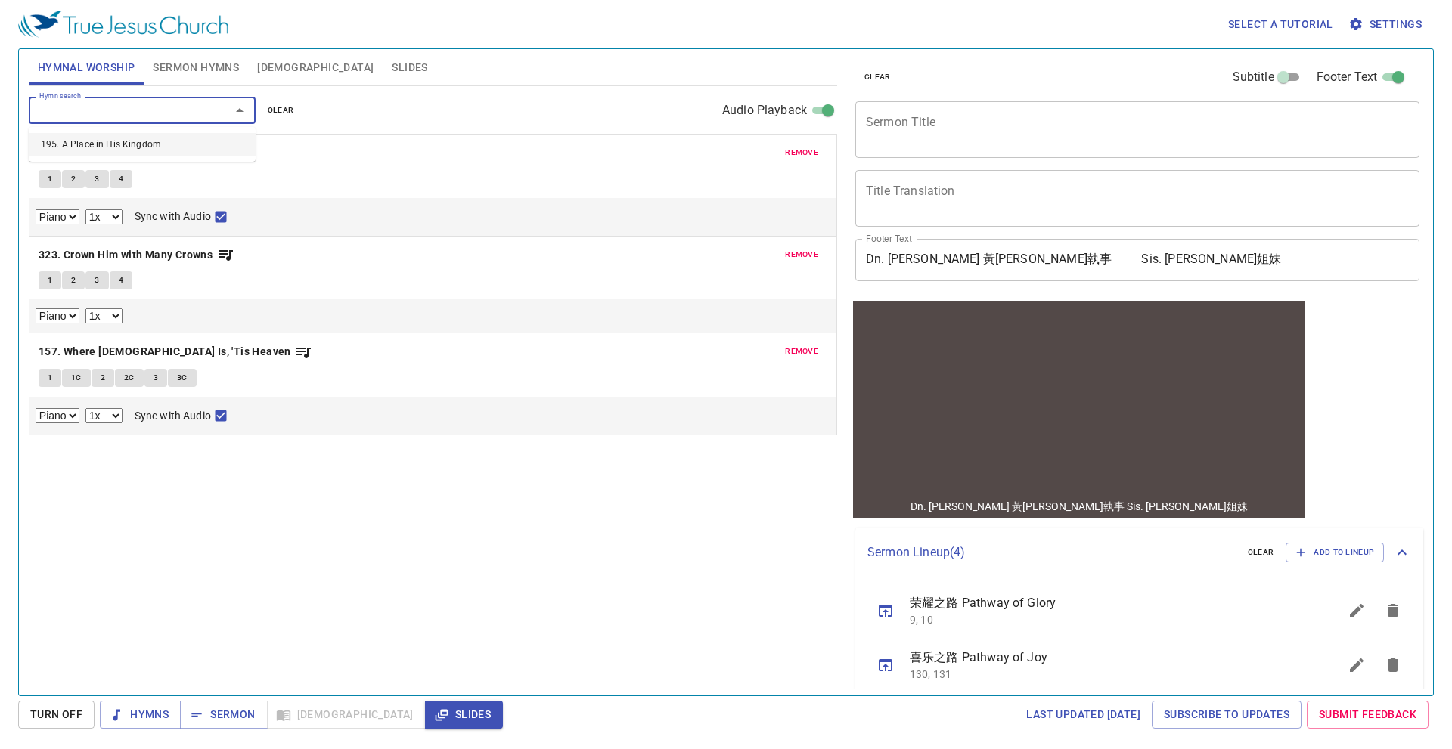
select select "1"
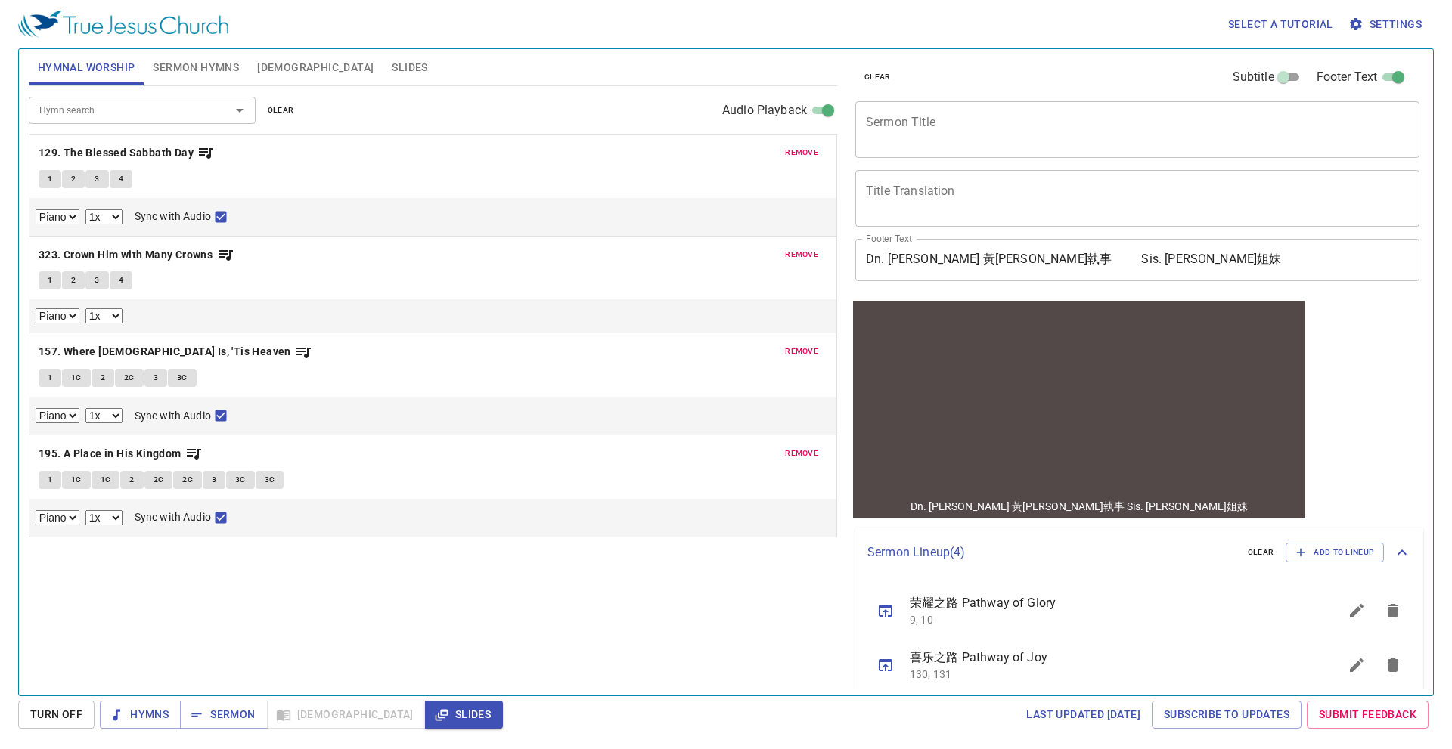
click at [905, 104] on div "x Sermon Title" at bounding box center [1137, 129] width 564 height 57
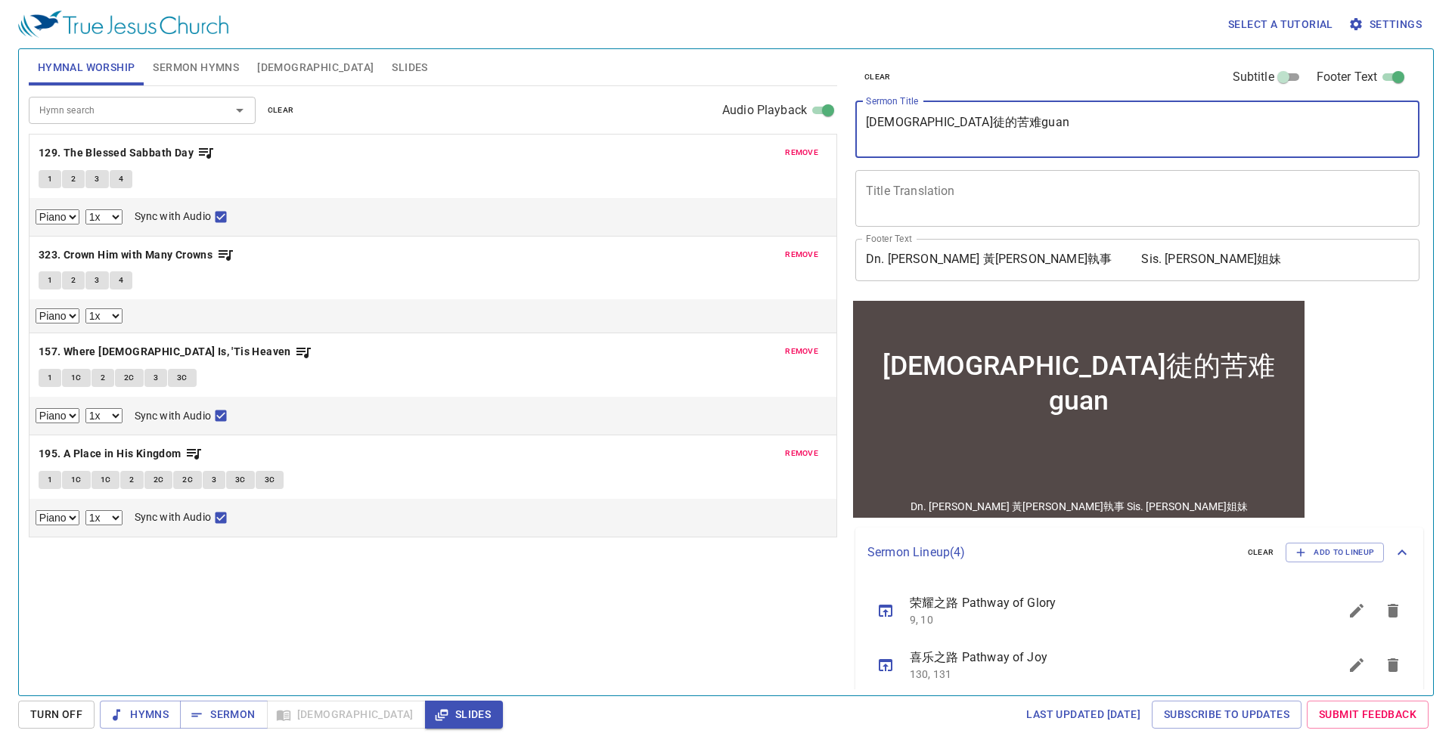
type textarea "[DEMOGRAPHIC_DATA]的苦难观"
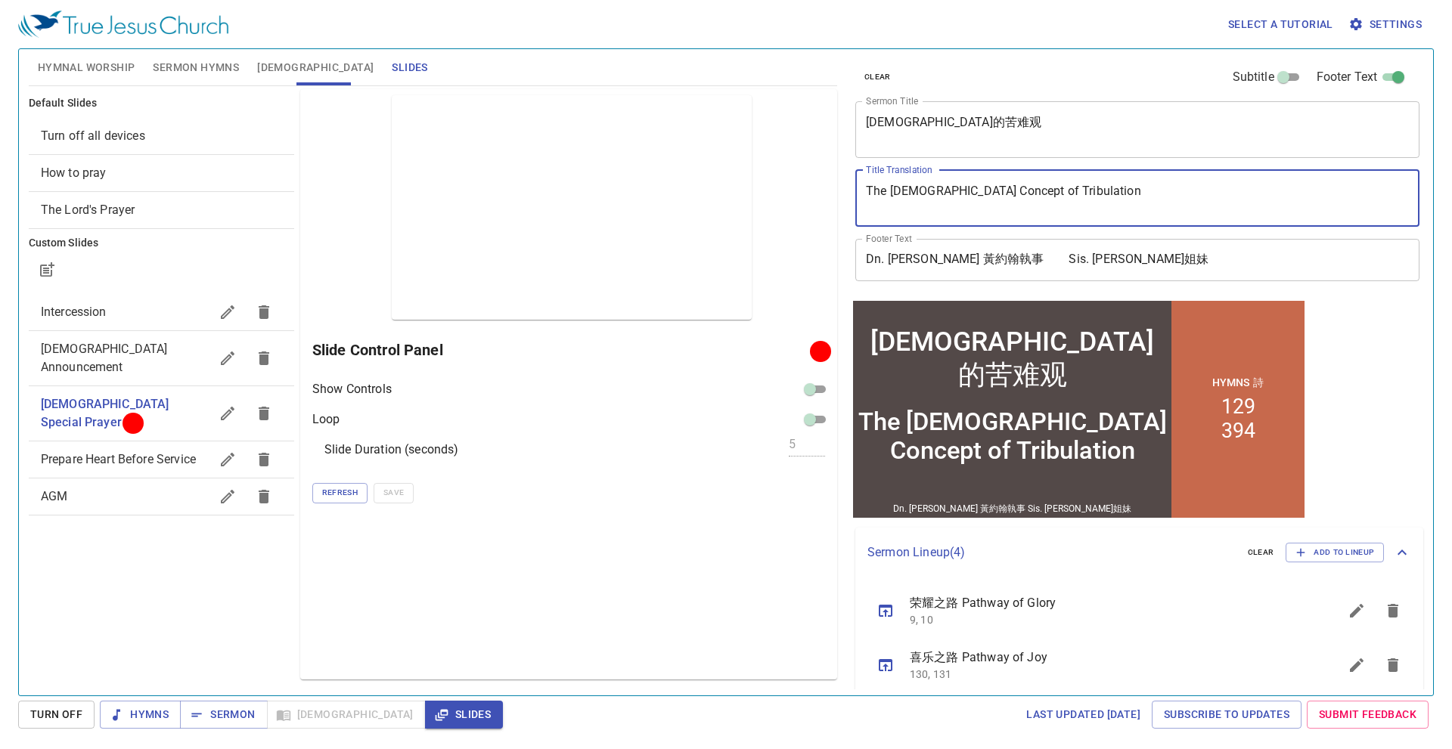
click at [1082, 190] on textarea "The [DEMOGRAPHIC_DATA] Concept of Tribulation" at bounding box center [1137, 198] width 543 height 29
click at [1215, 264] on input "Dn. John Ooi 黃約翰執事 Sis. Stefanie Shee 许美恩姐妹" at bounding box center [1137, 260] width 564 height 42
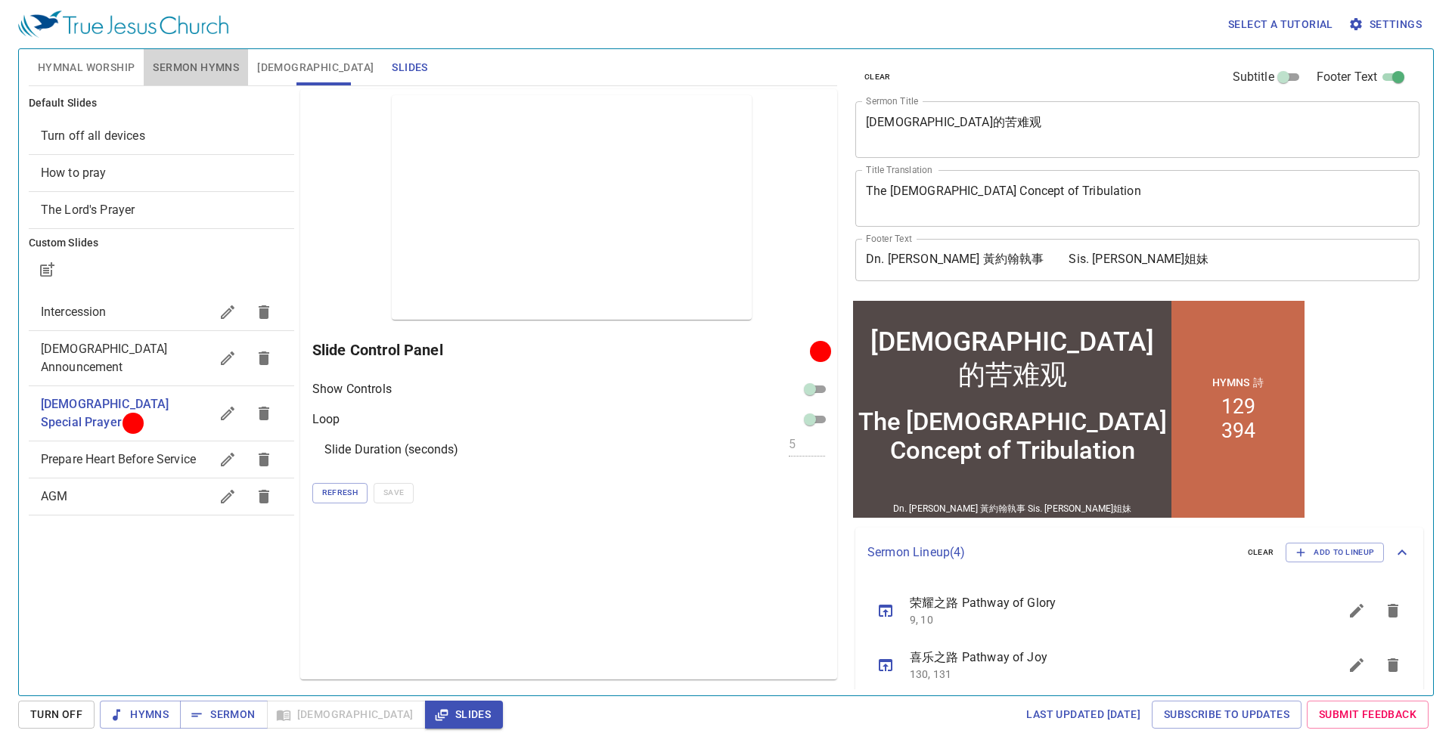
click at [220, 64] on span "Sermon Hymns" at bounding box center [196, 67] width 86 height 19
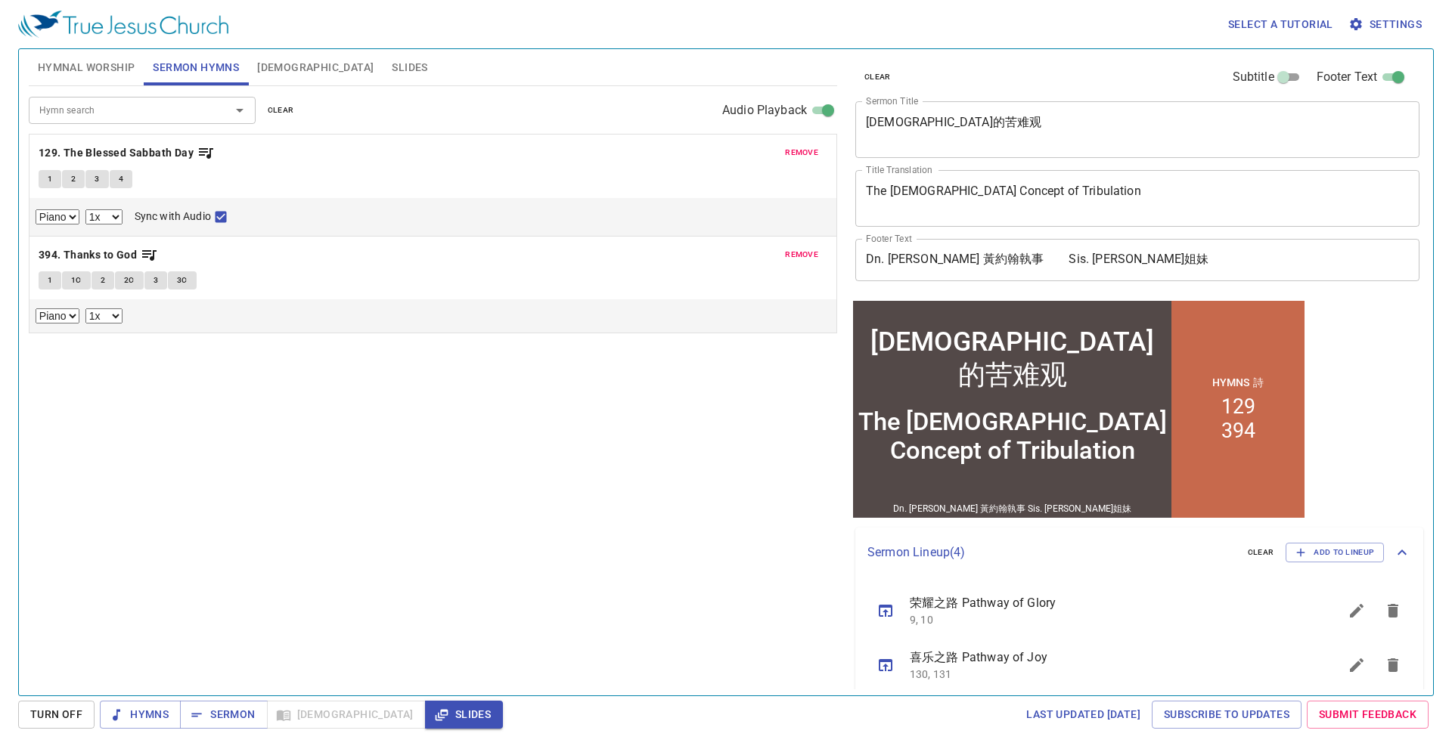
click at [392, 58] on span "Slides" at bounding box center [410, 67] width 36 height 19
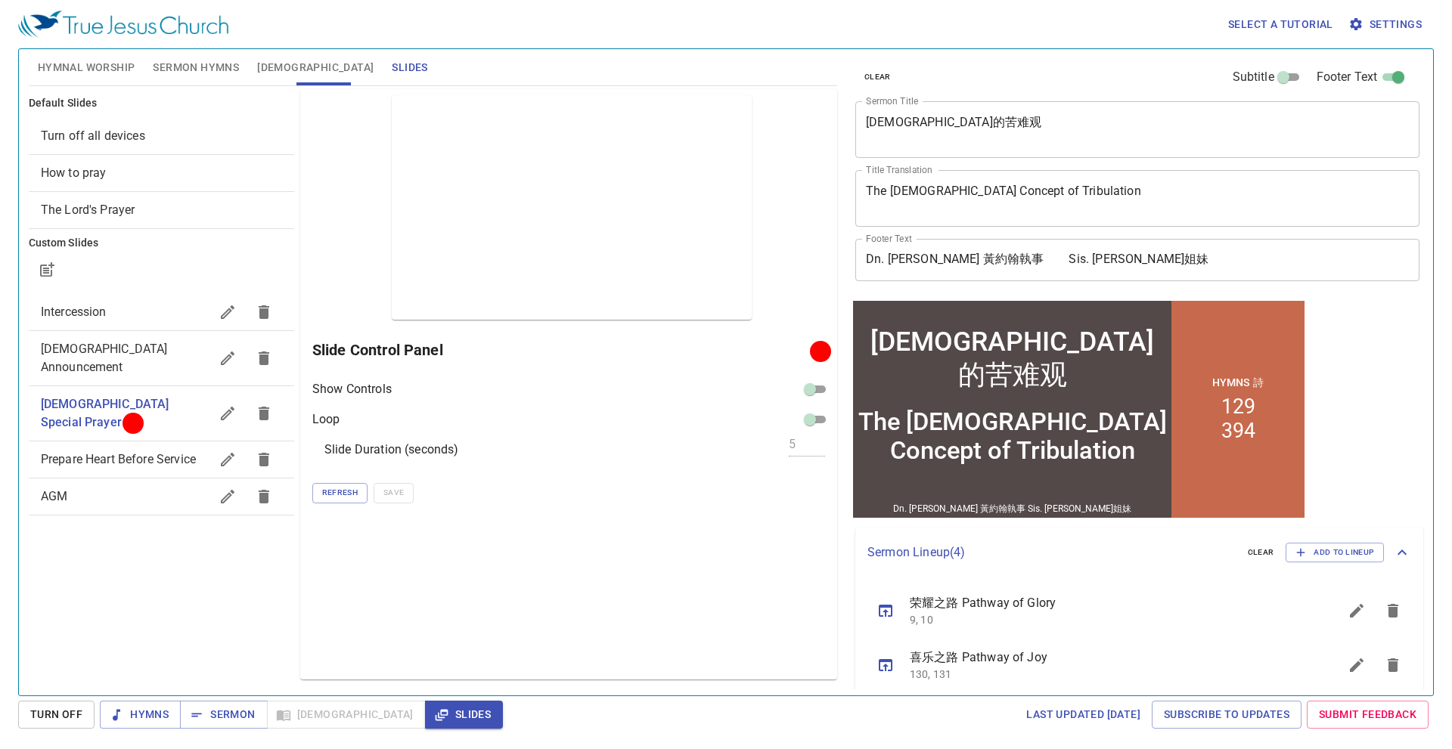
click at [981, 120] on textarea "[DEMOGRAPHIC_DATA]的苦难观" at bounding box center [1137, 129] width 543 height 29
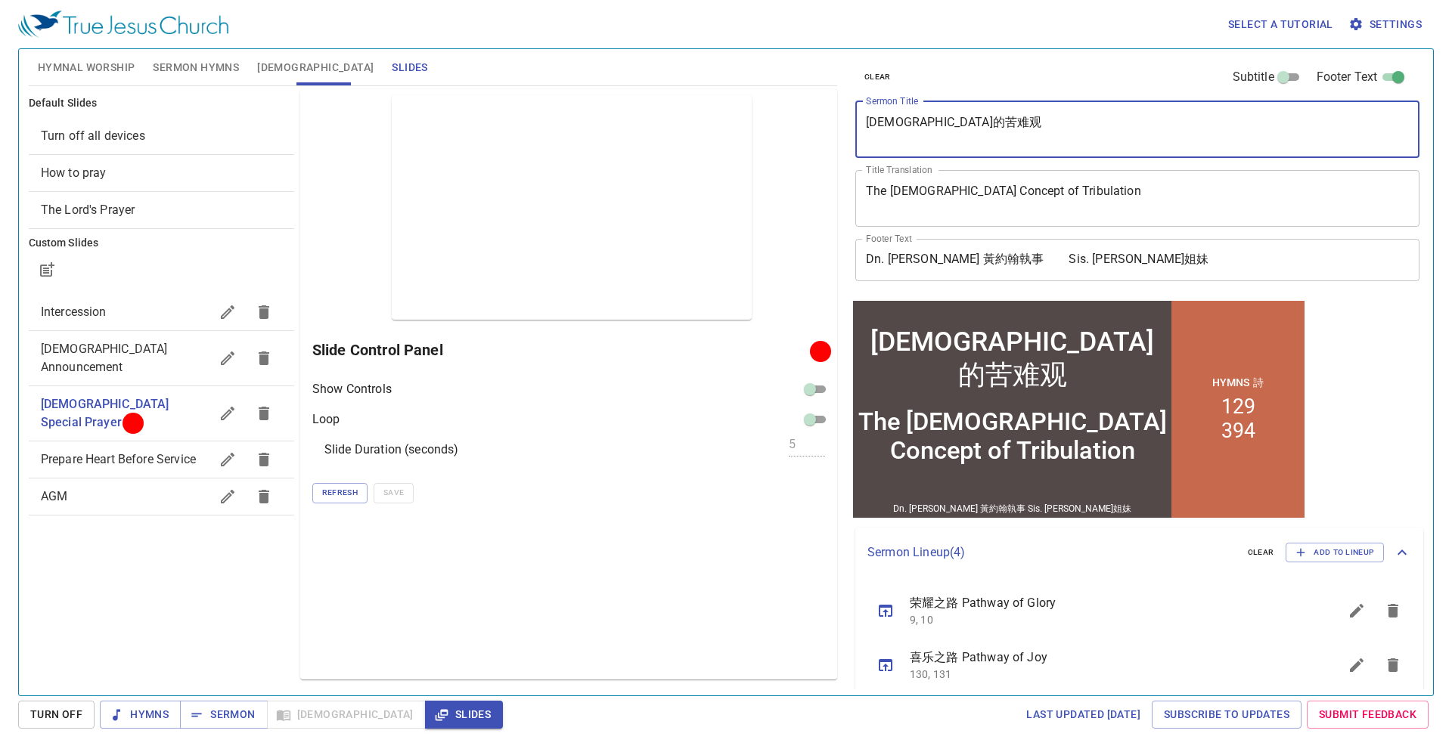
click at [1103, 197] on textarea "The [DEMOGRAPHIC_DATA] Concept of Tribulation" at bounding box center [1137, 198] width 543 height 29
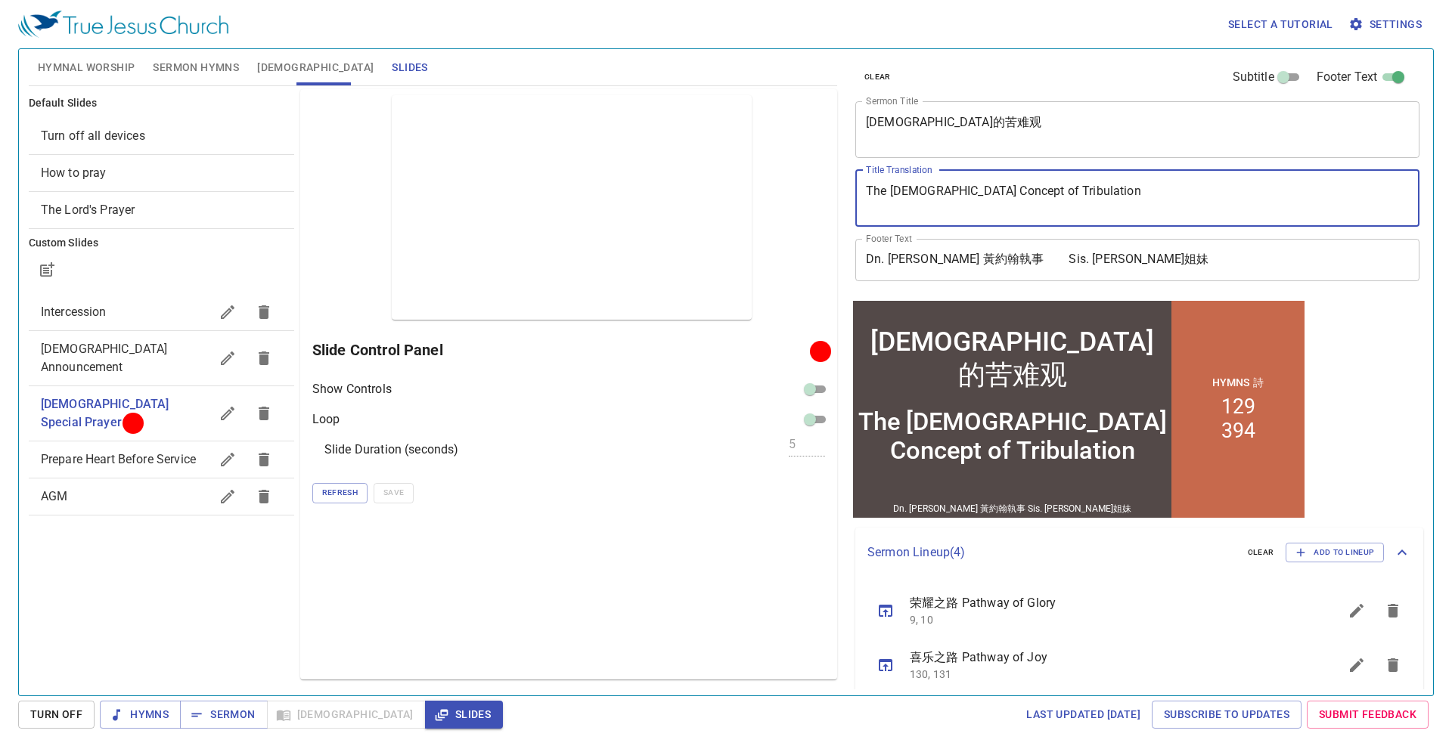
click at [1022, 262] on input "Dn. John Ooi 黃約翰執事 Sis. Stefanie Shee 许美恩姐妹" at bounding box center [1137, 260] width 564 height 42
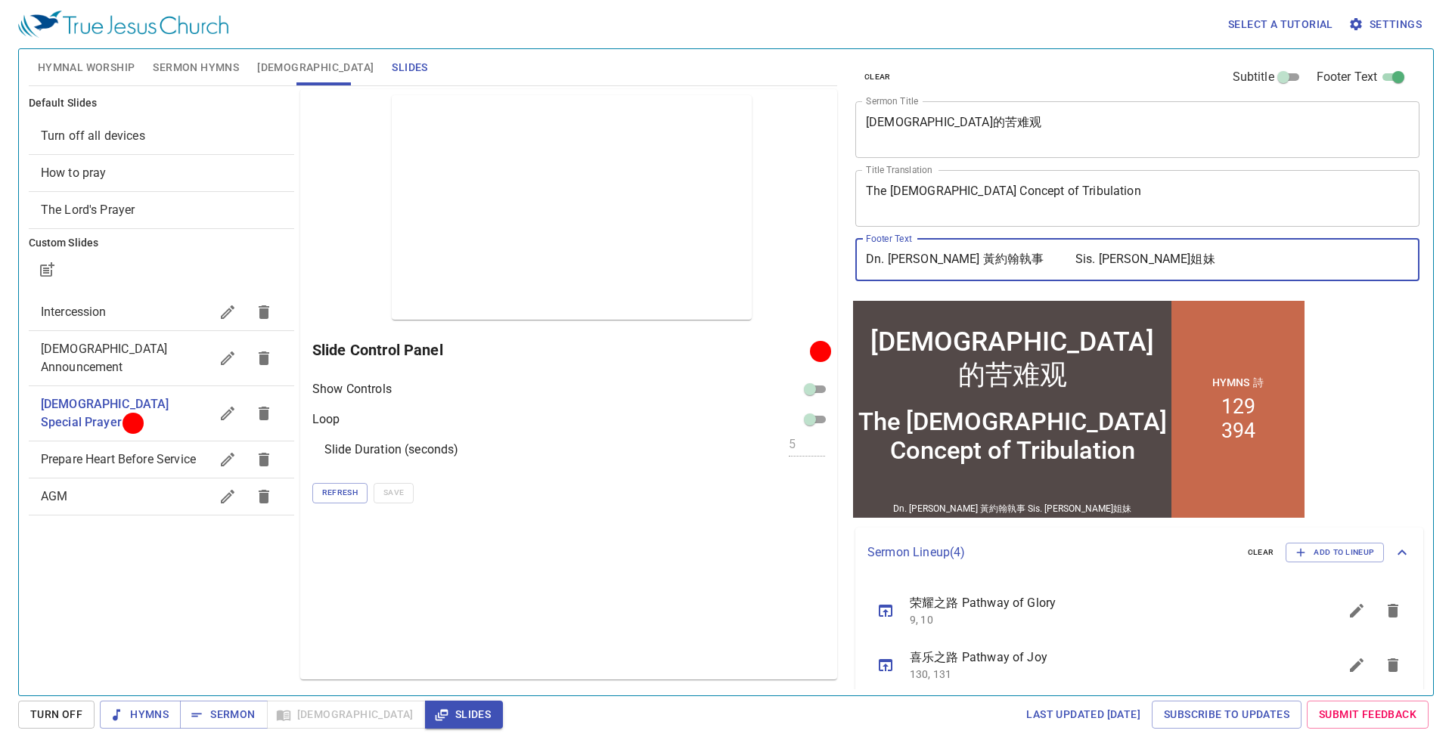
click at [1215, 261] on input "Dn. [PERSON_NAME] 黃約翰執事 Sis. [PERSON_NAME]姐妹" at bounding box center [1137, 260] width 564 height 42
click at [1028, 263] on input "Dn. [PERSON_NAME] 黃約翰執事 Sis. [PERSON_NAME]姐妹" at bounding box center [1137, 260] width 564 height 42
click at [1233, 264] on input "Dn. [PERSON_NAME] 黃[PERSON_NAME]執事 Sis. [PERSON_NAME]姐妹" at bounding box center [1137, 260] width 564 height 42
type input "Dn. [PERSON_NAME] 黃[PERSON_NAME]執事 Sis. [PERSON_NAME]姐妹"
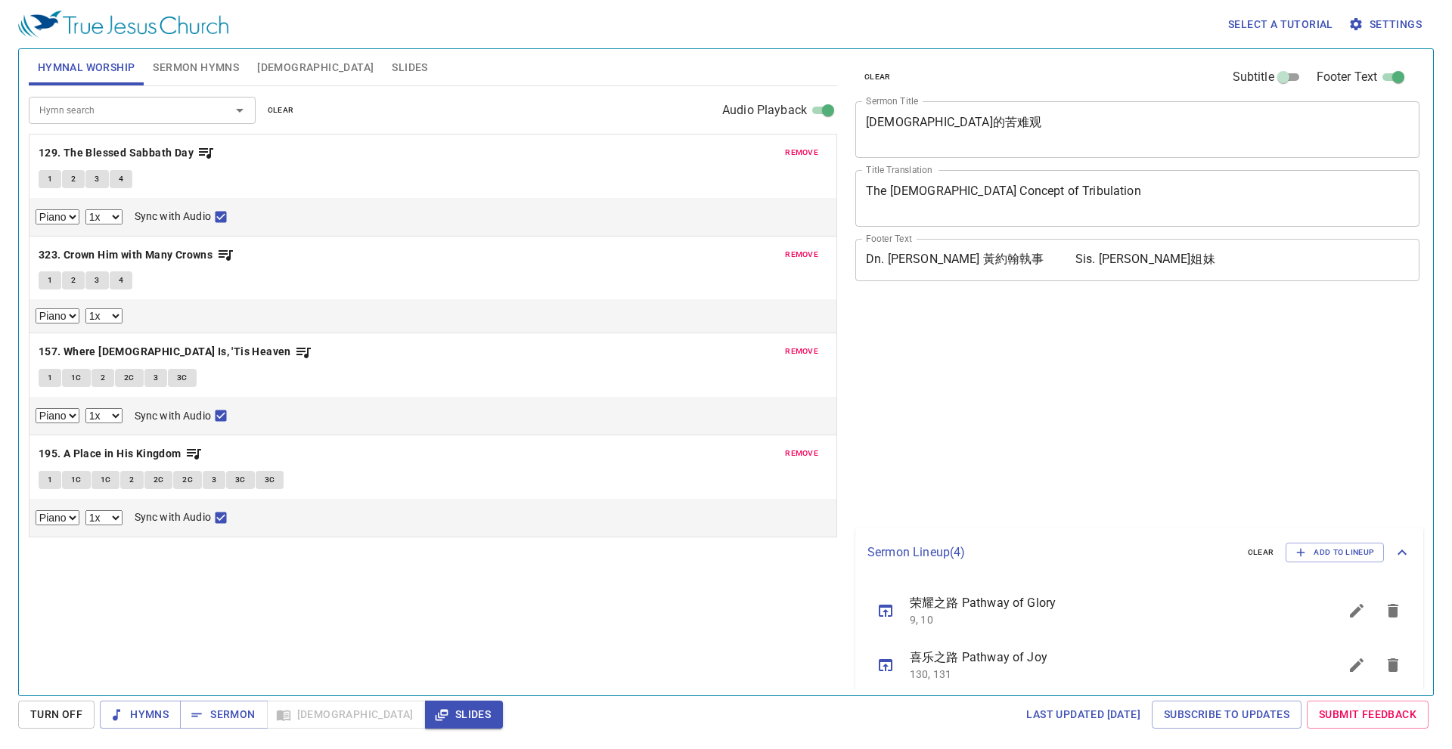
select select "1"
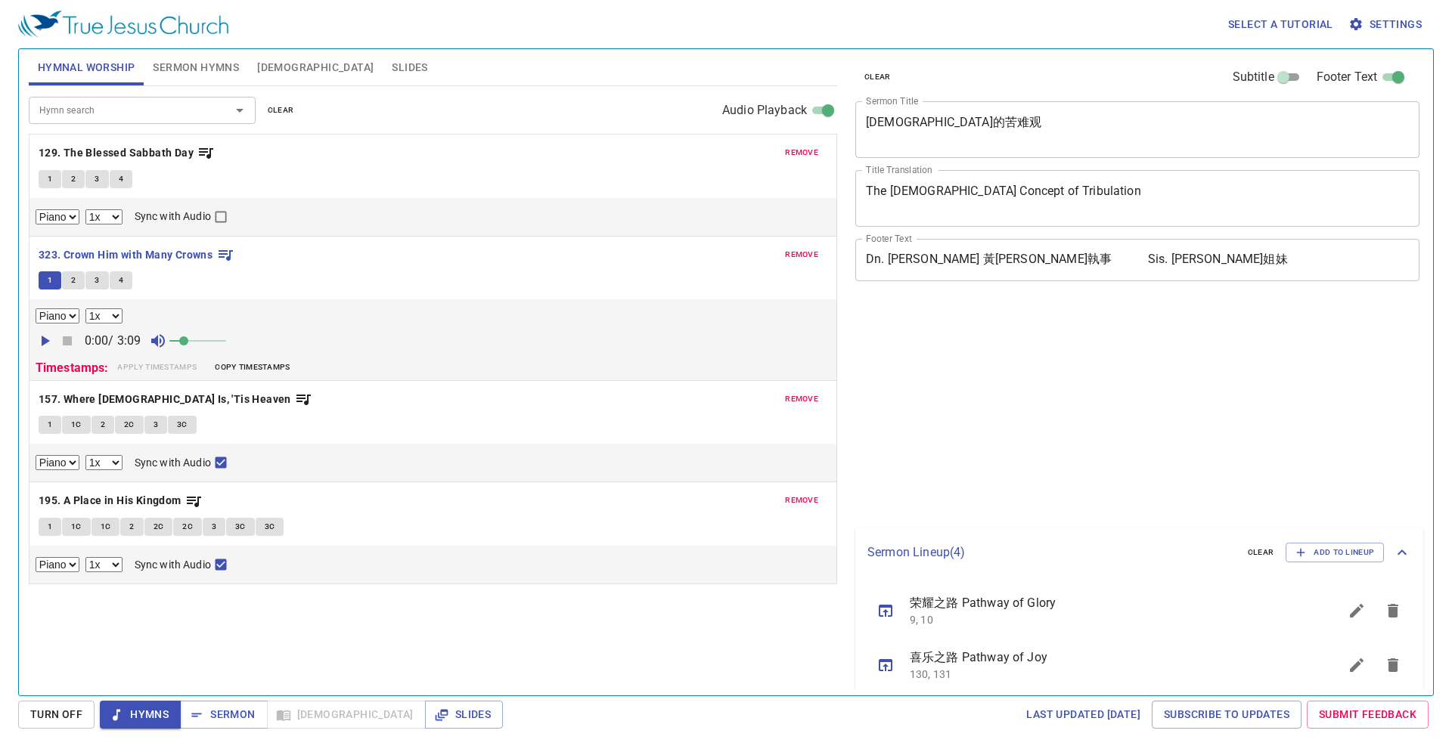
select select "1"
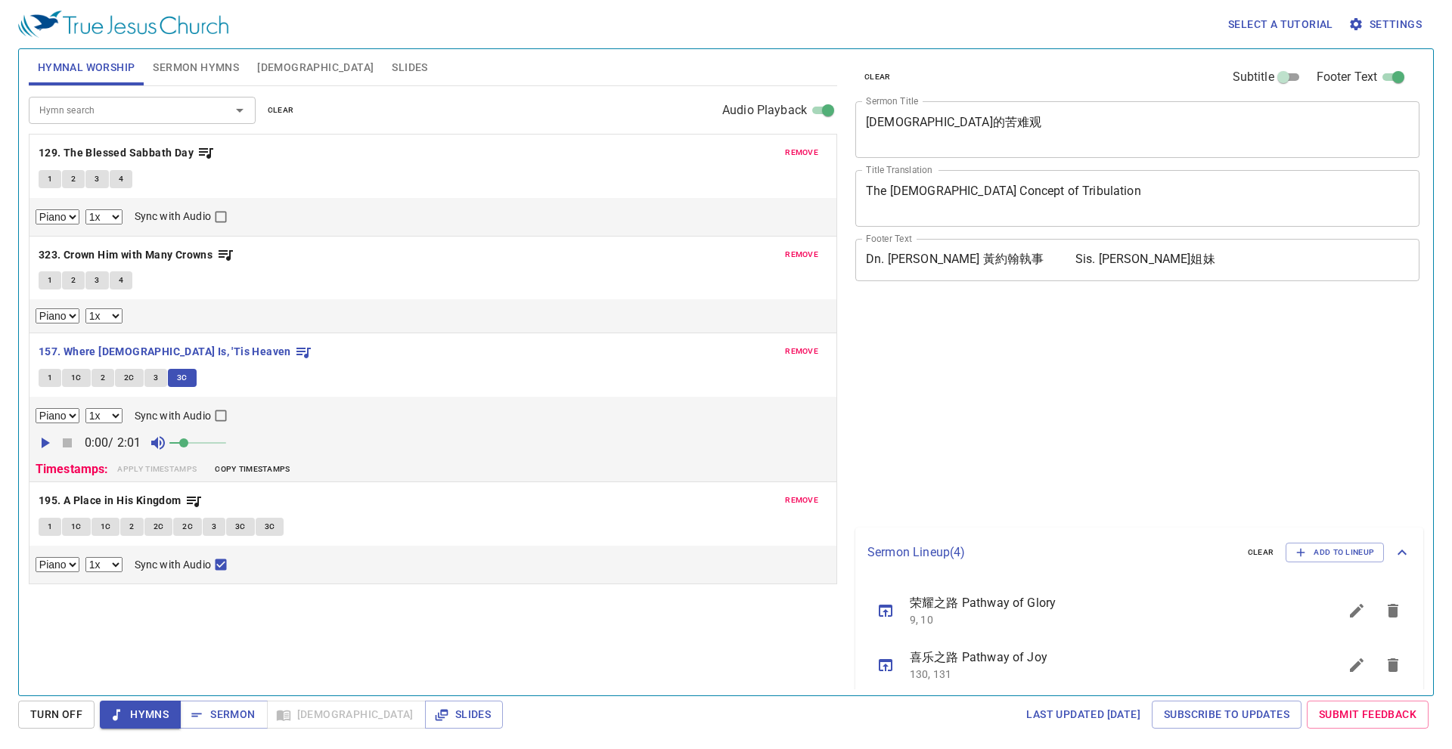
select select "1"
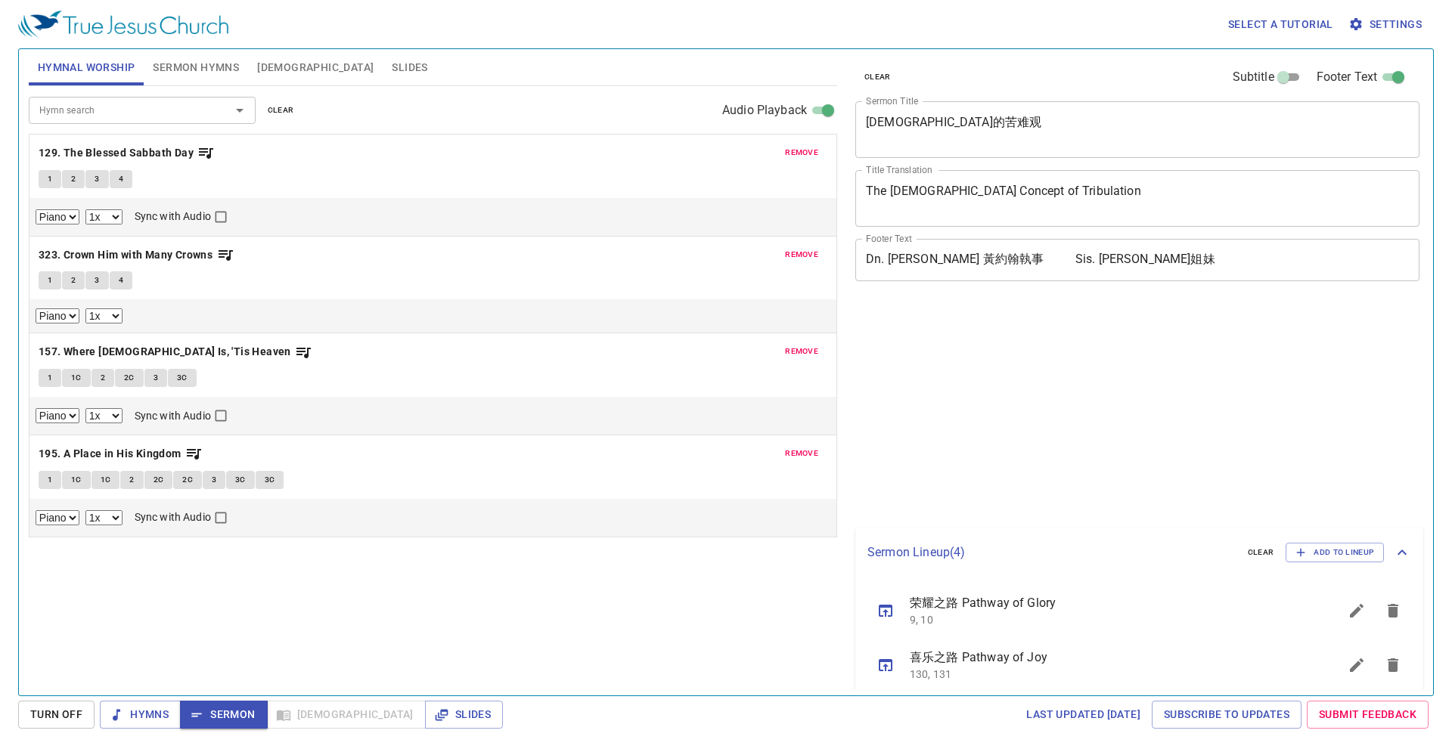
select select "1"
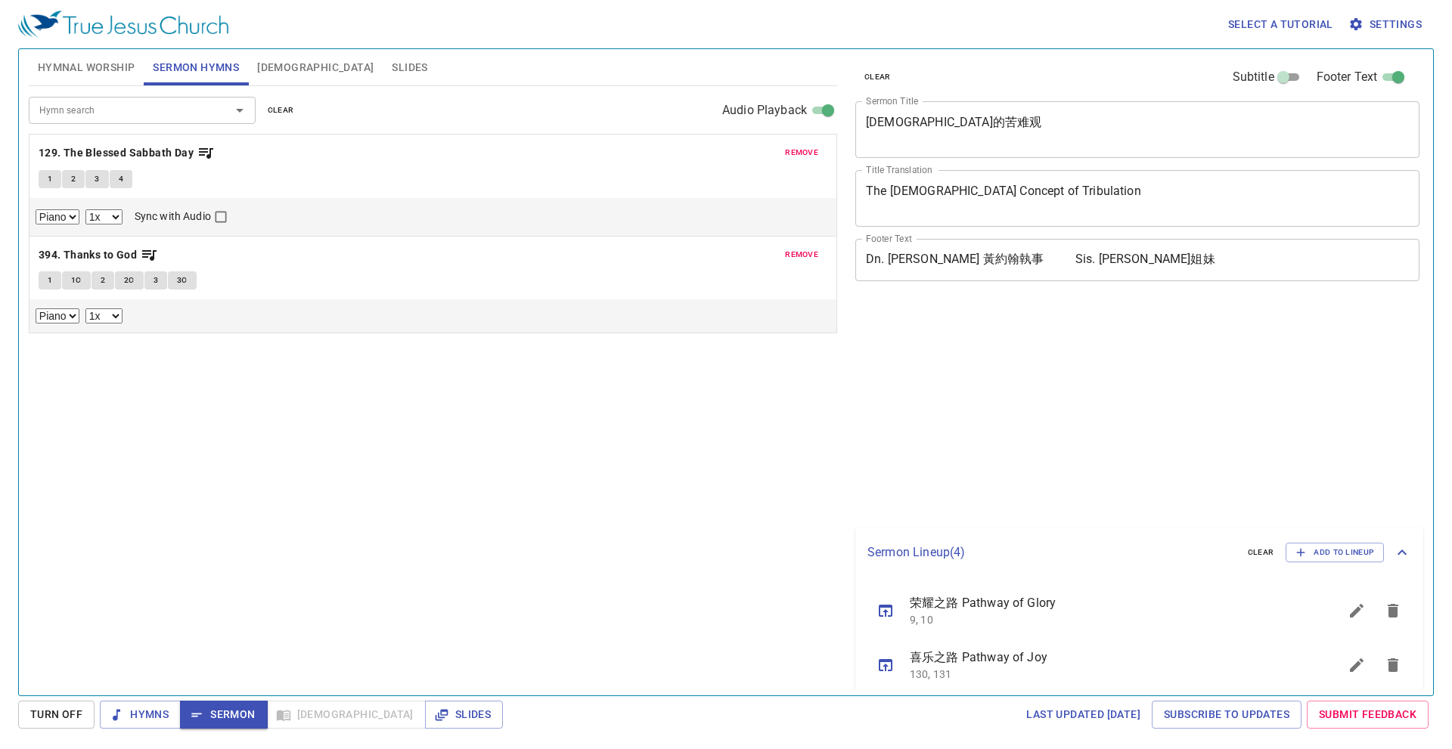
select select "1"
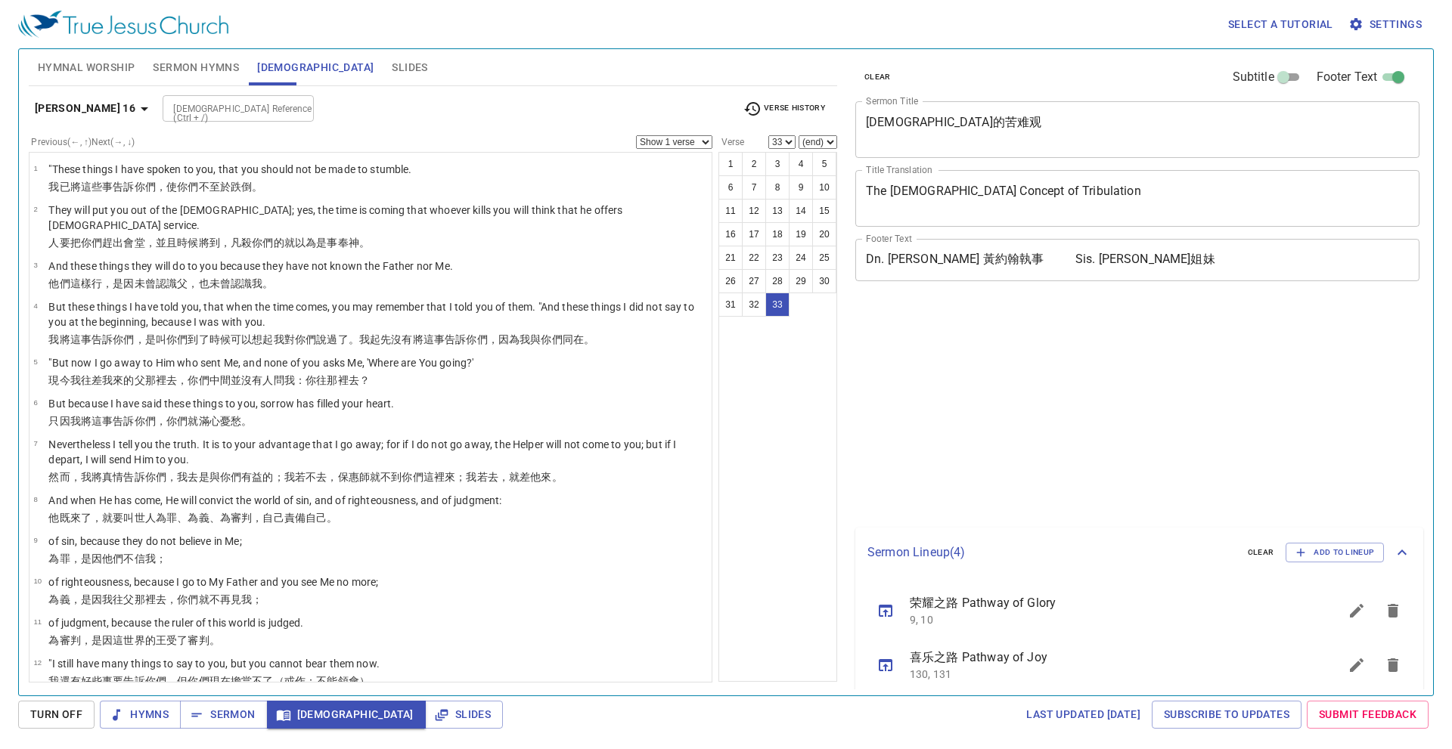
select select "33"
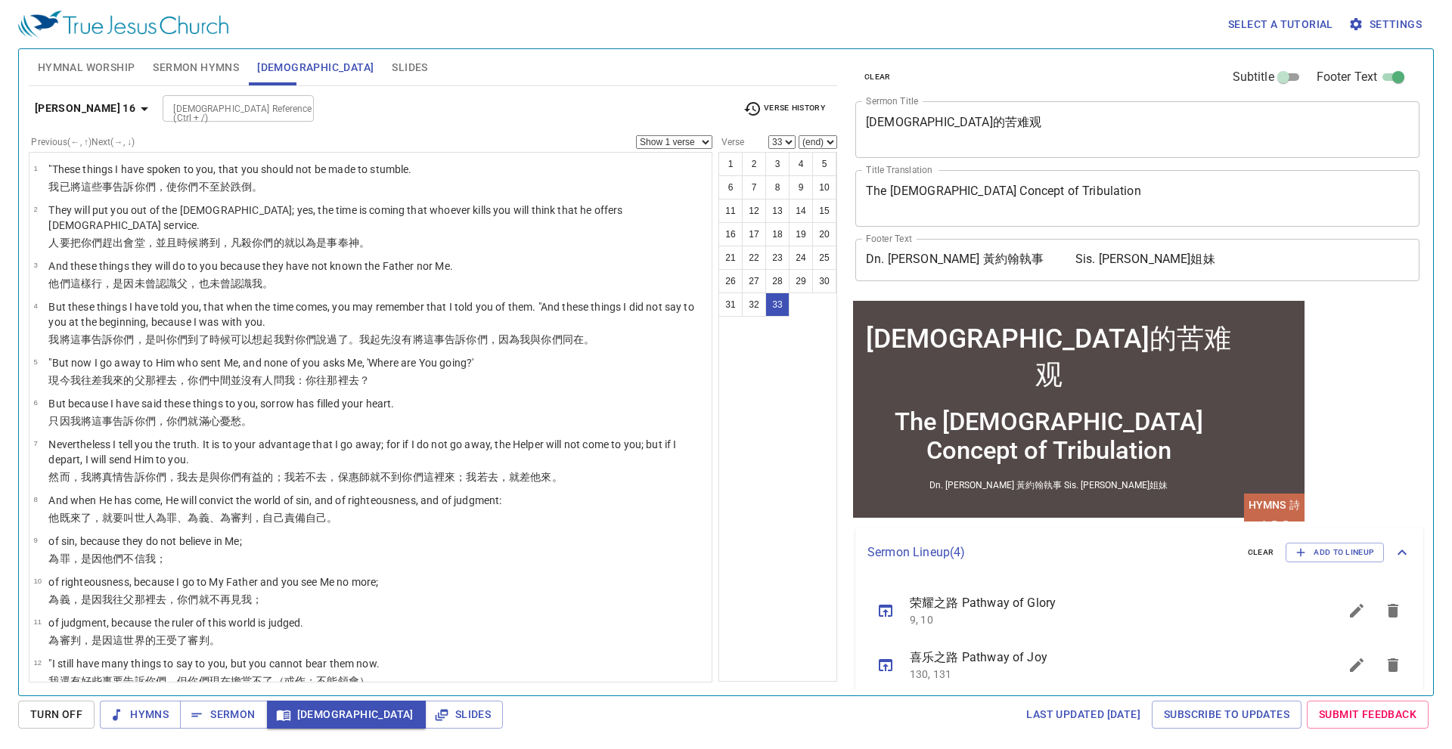
scroll to position [1027, 0]
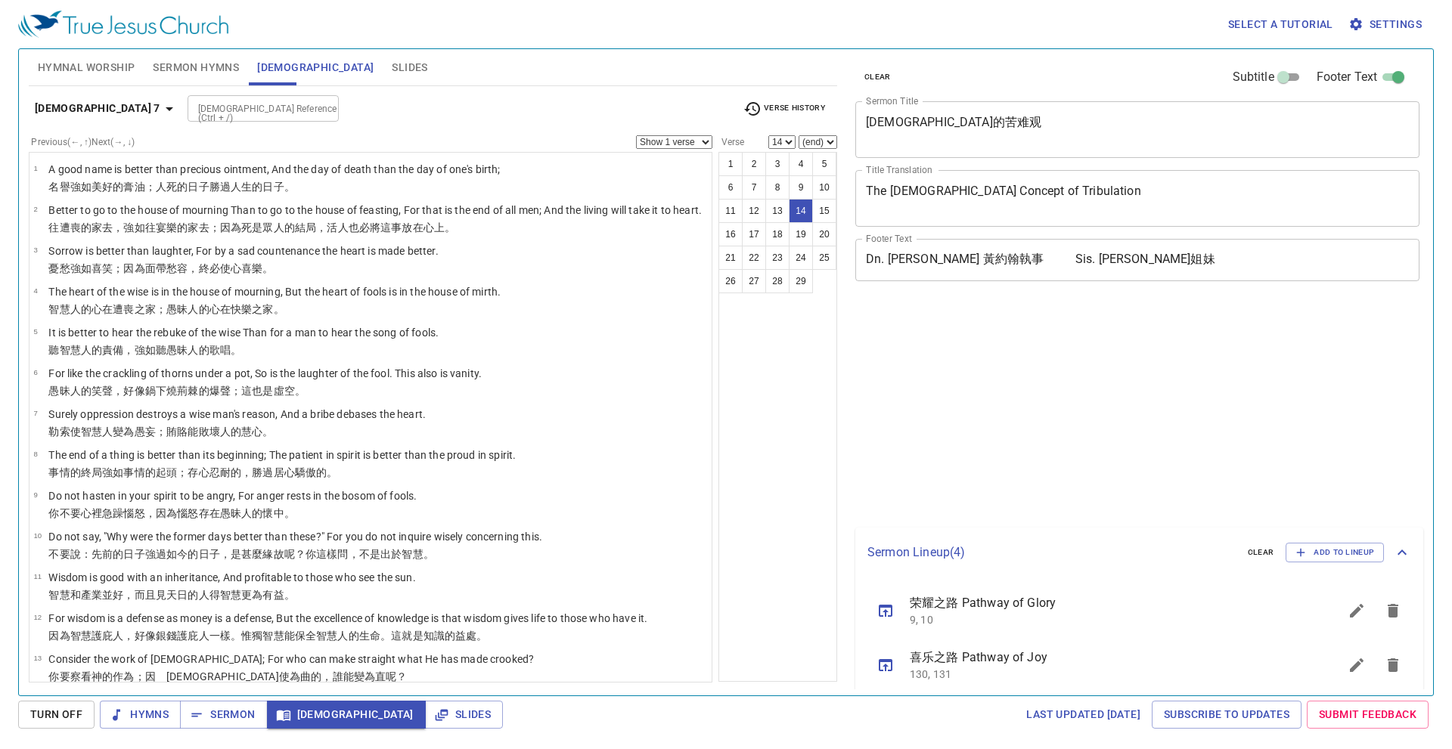
select select "14"
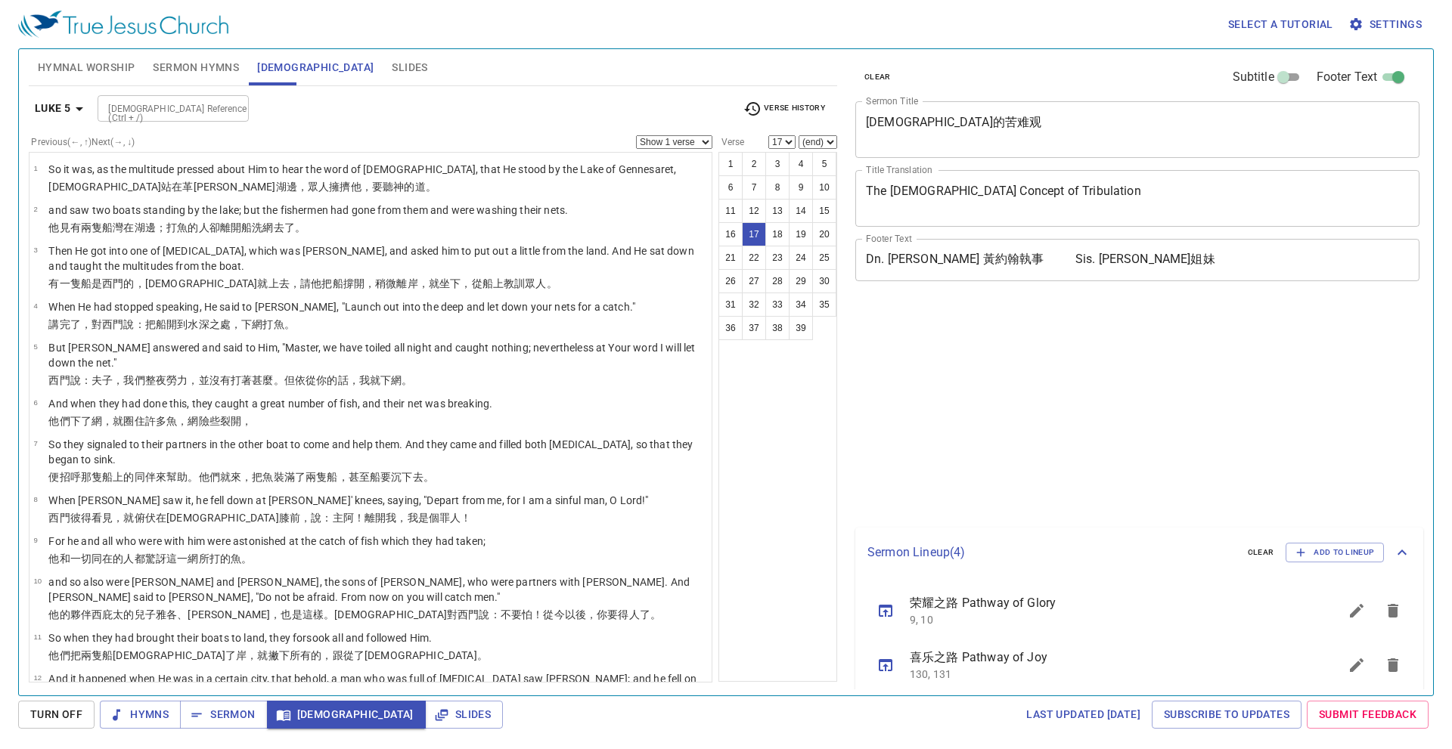
select select "17"
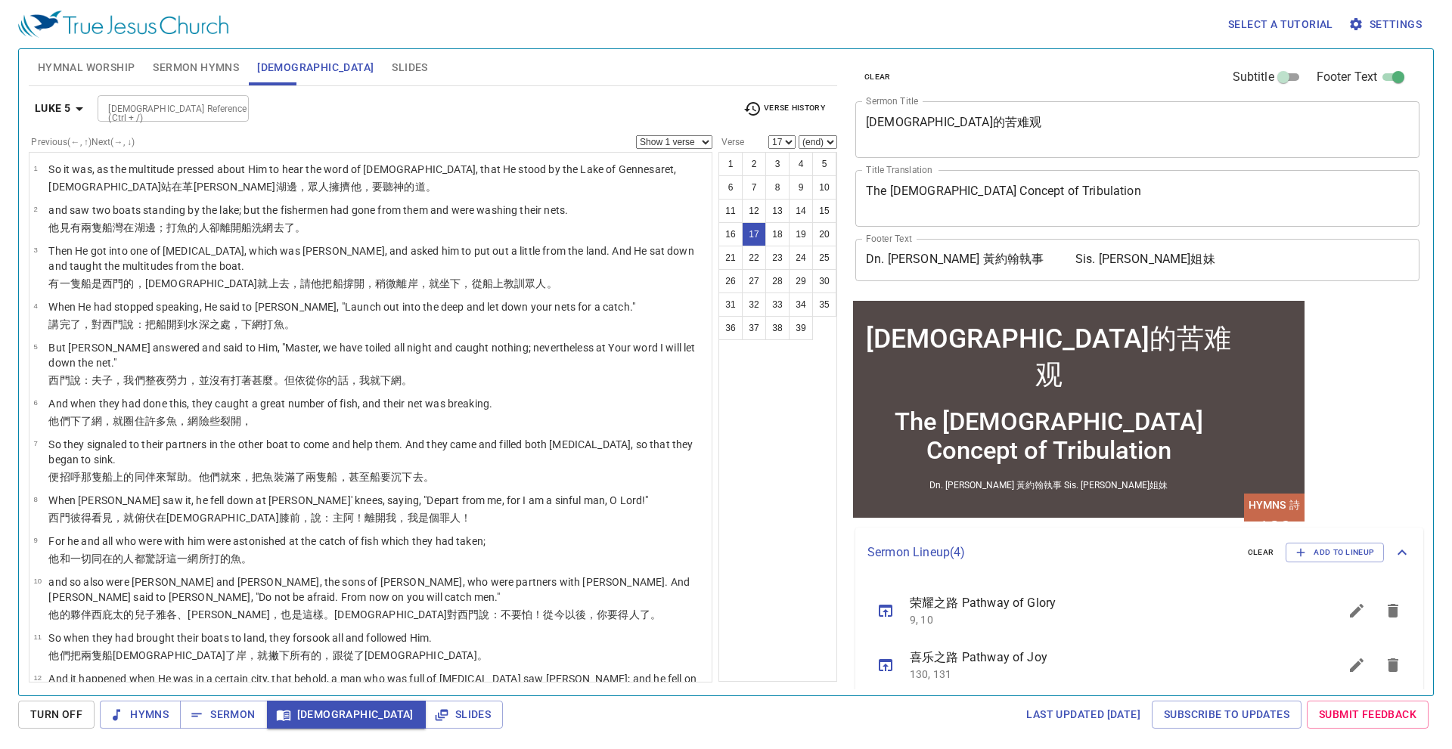
scroll to position [687, 0]
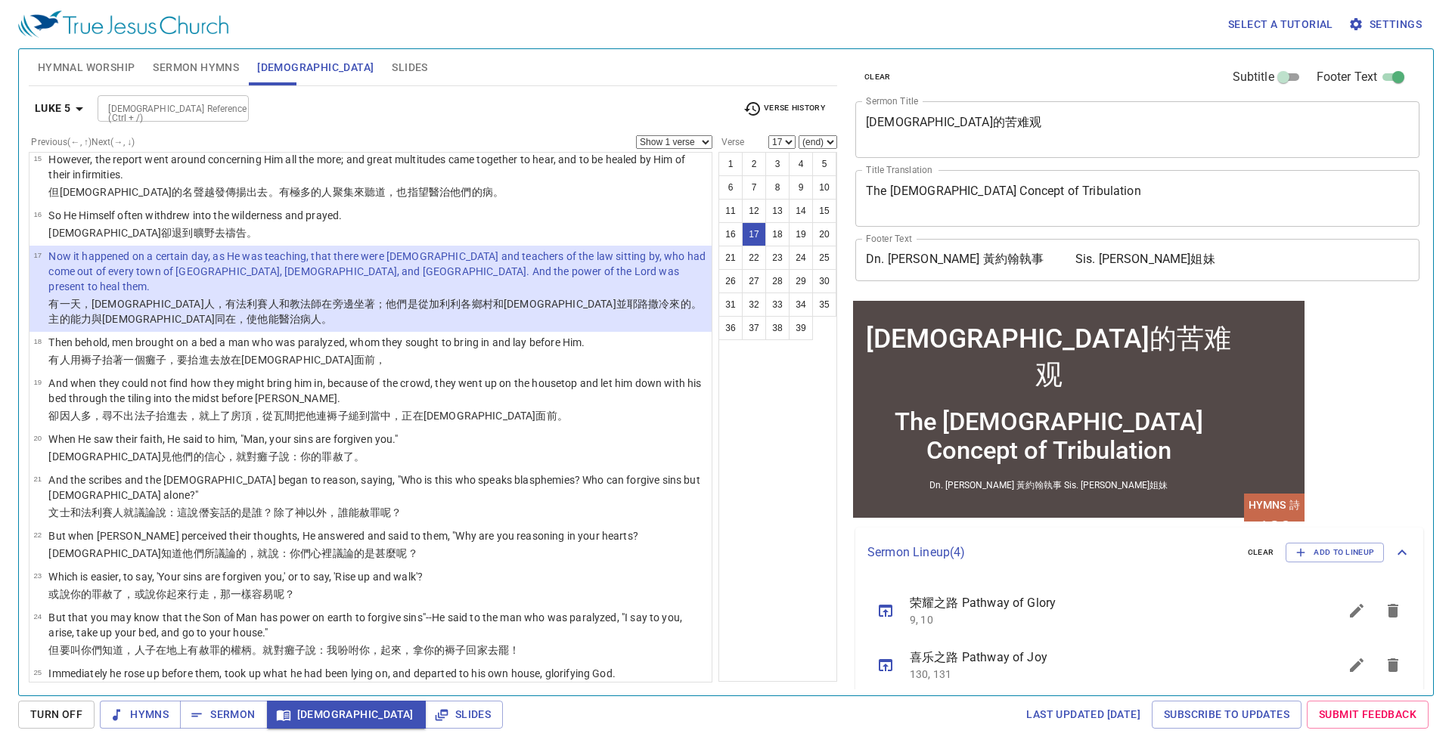
click at [54, 116] on b "Luke 5" at bounding box center [53, 108] width 36 height 19
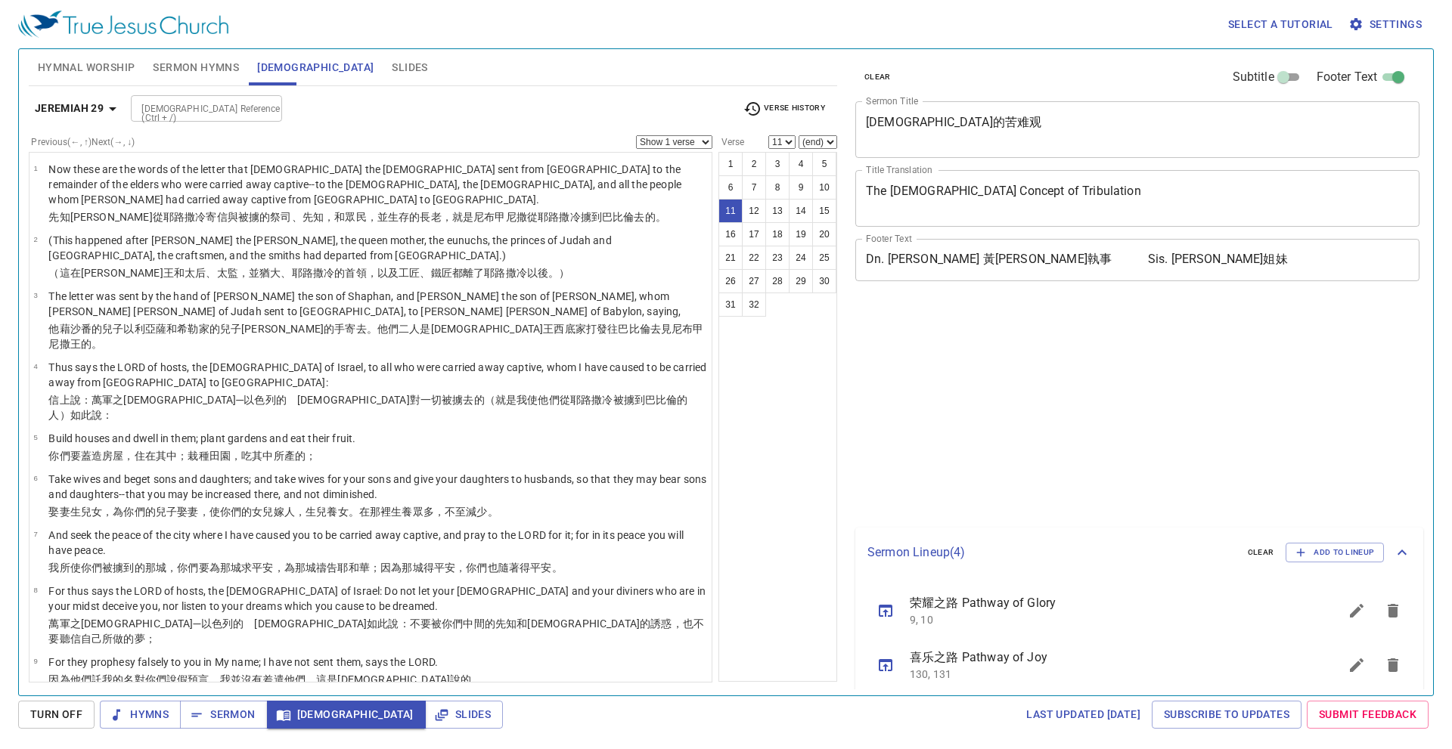
select select "11"
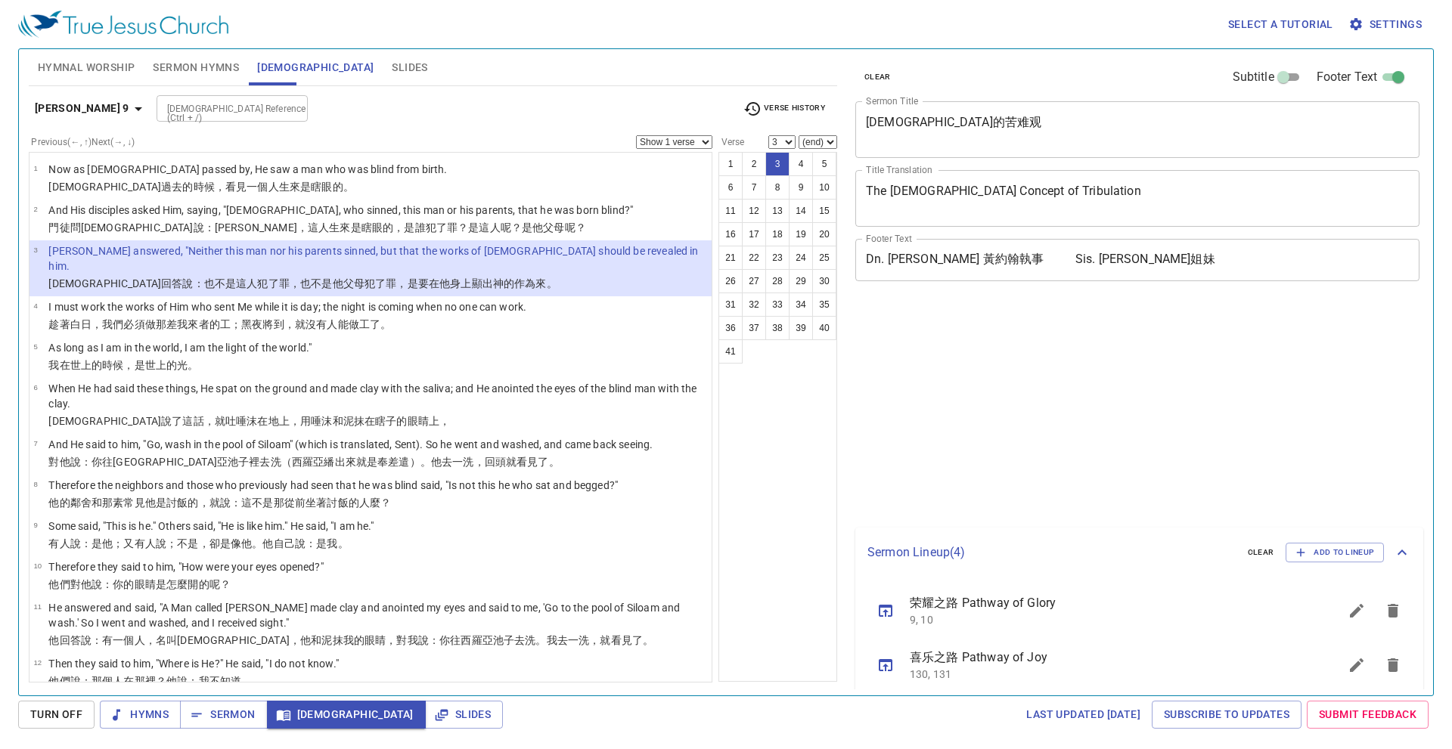
select select "3"
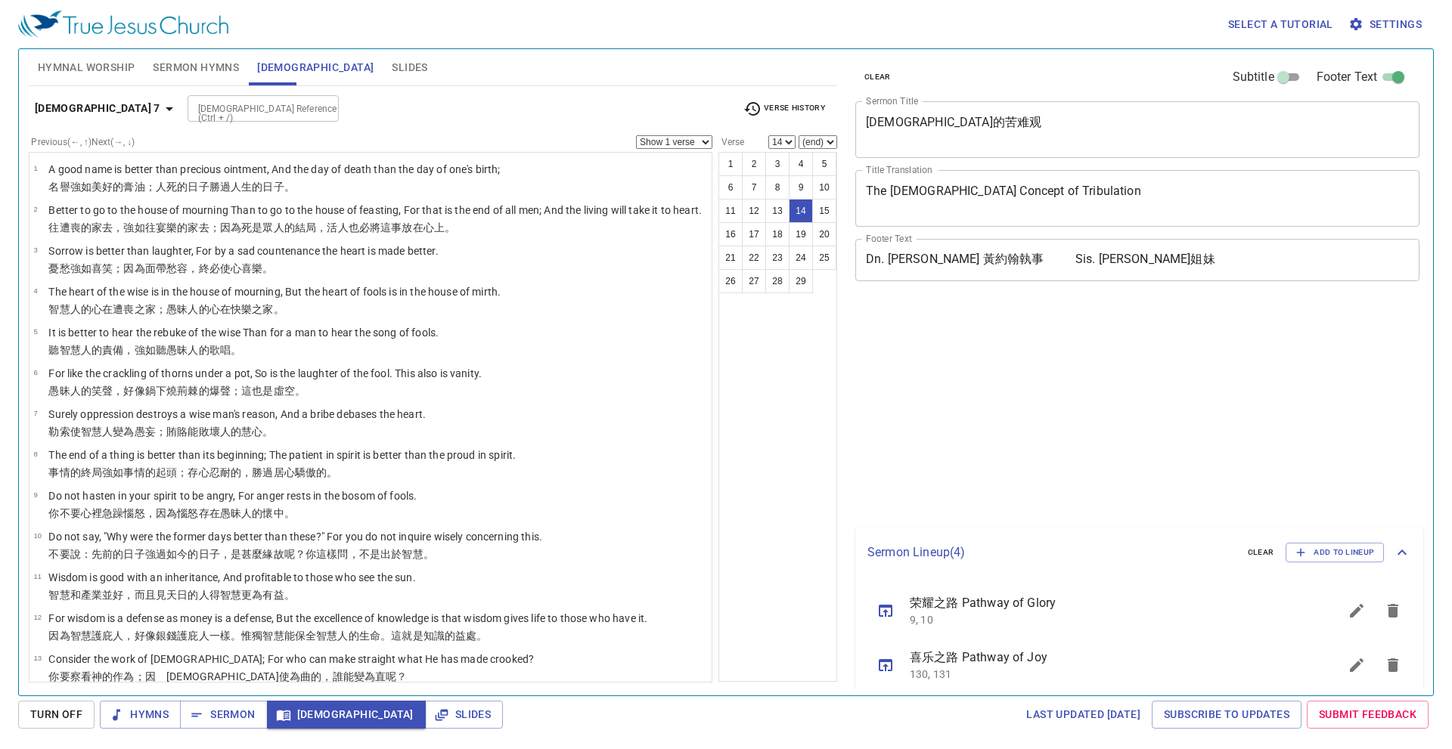
select select "14"
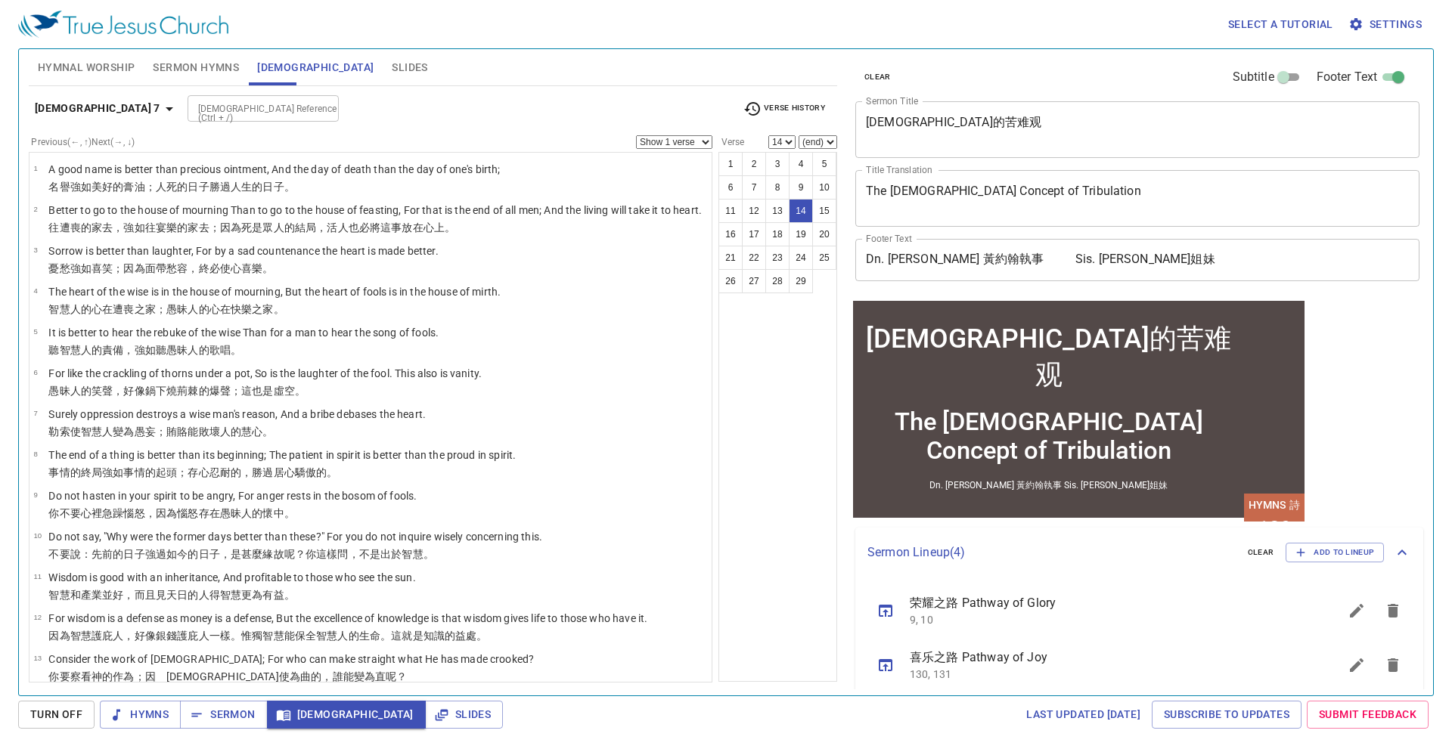
click at [792, 106] on span "Verse History" at bounding box center [784, 109] width 82 height 18
click at [61, 112] on li "Eccl 7:14" at bounding box center [35, 119] width 52 height 14
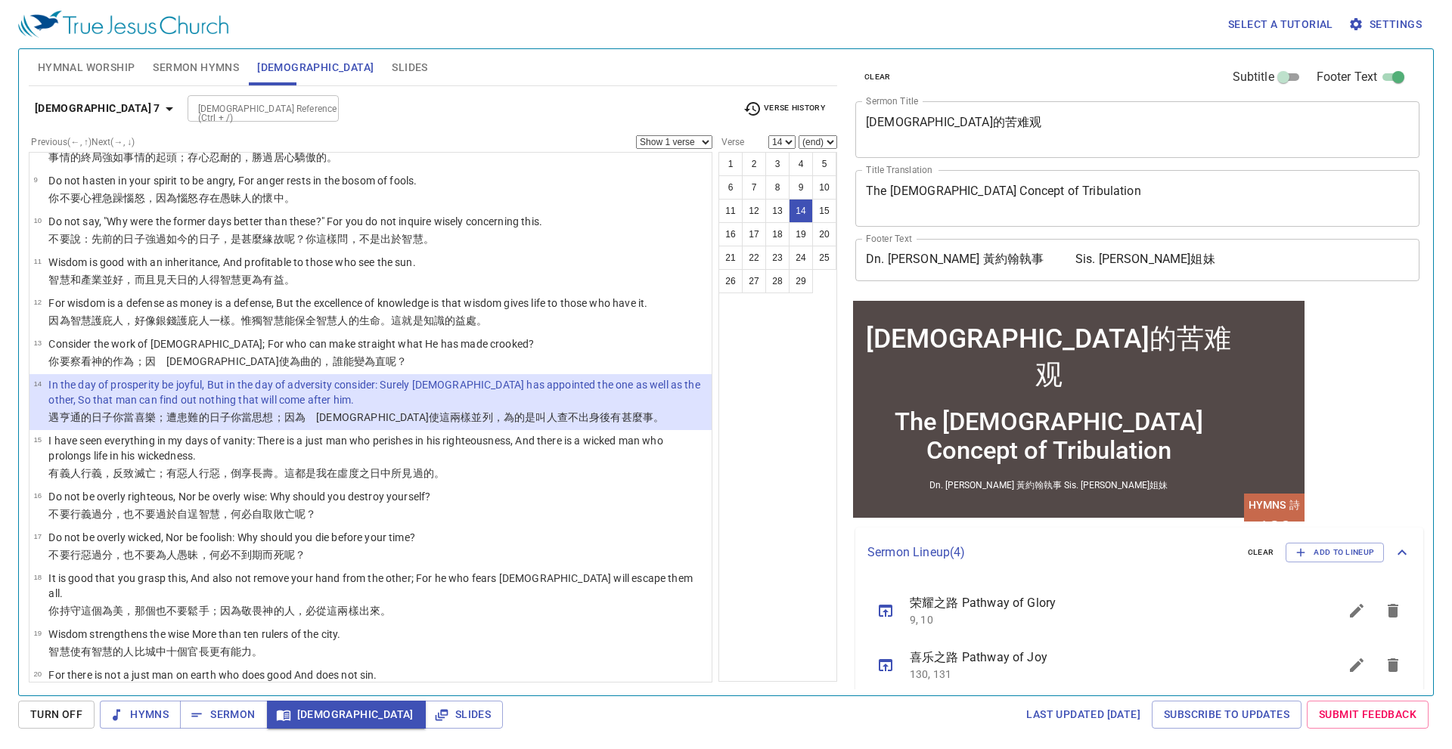
click at [820, 116] on div "Eccl 7:14 Eccl 7 Mt 15:31 Mt 15:30 Mt 15:29 Mt 15 1 Pet 1:7 1 Pet 1:6 1 Pet 1 P…" at bounding box center [726, 374] width 1452 height 749
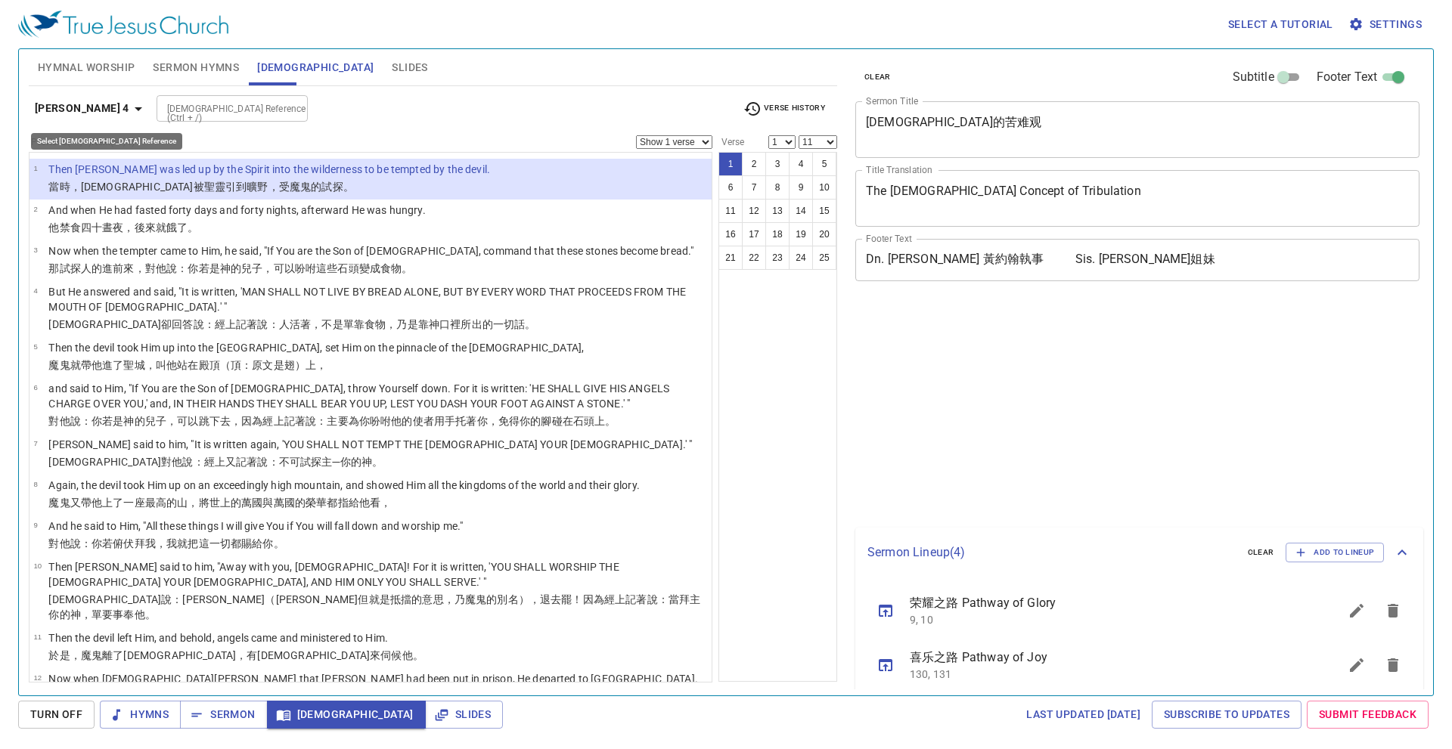
select select "11"
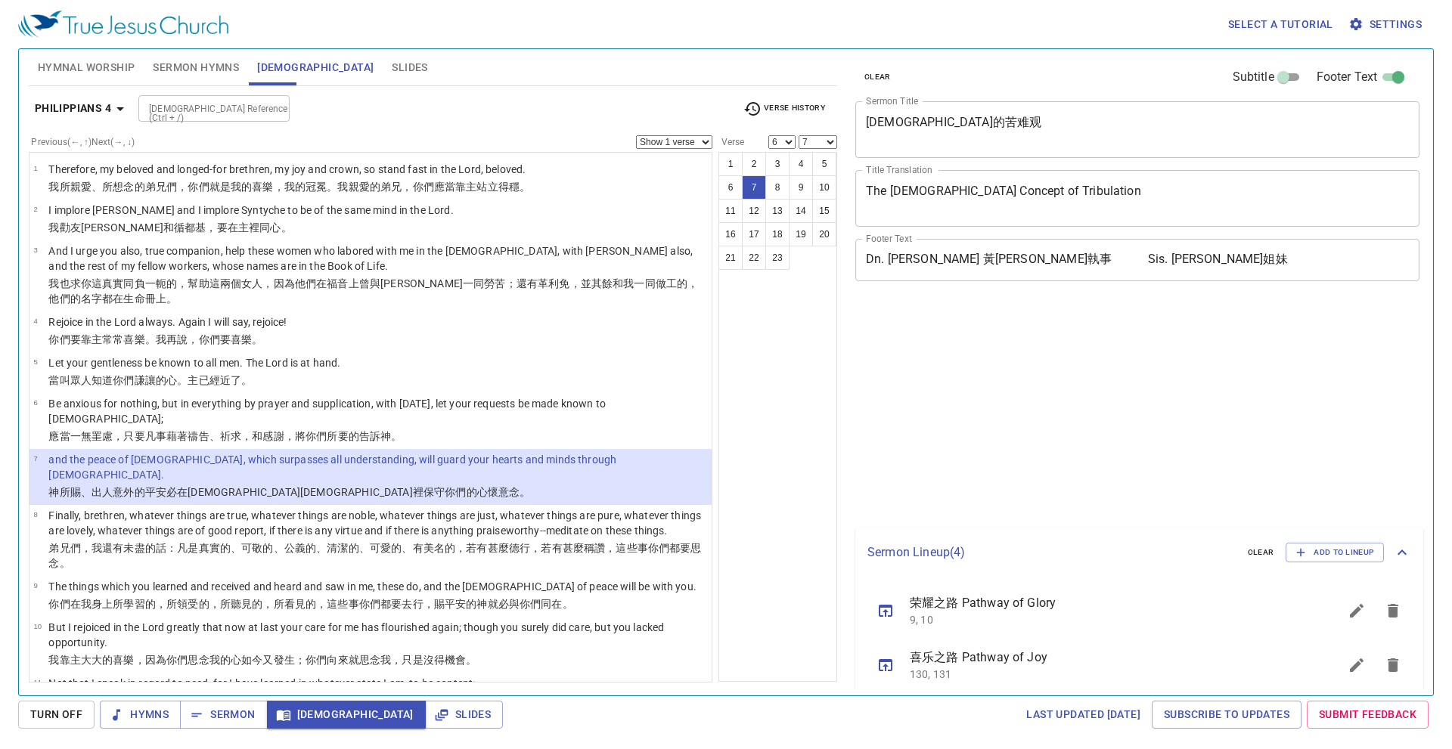
select select "6"
select select "7"
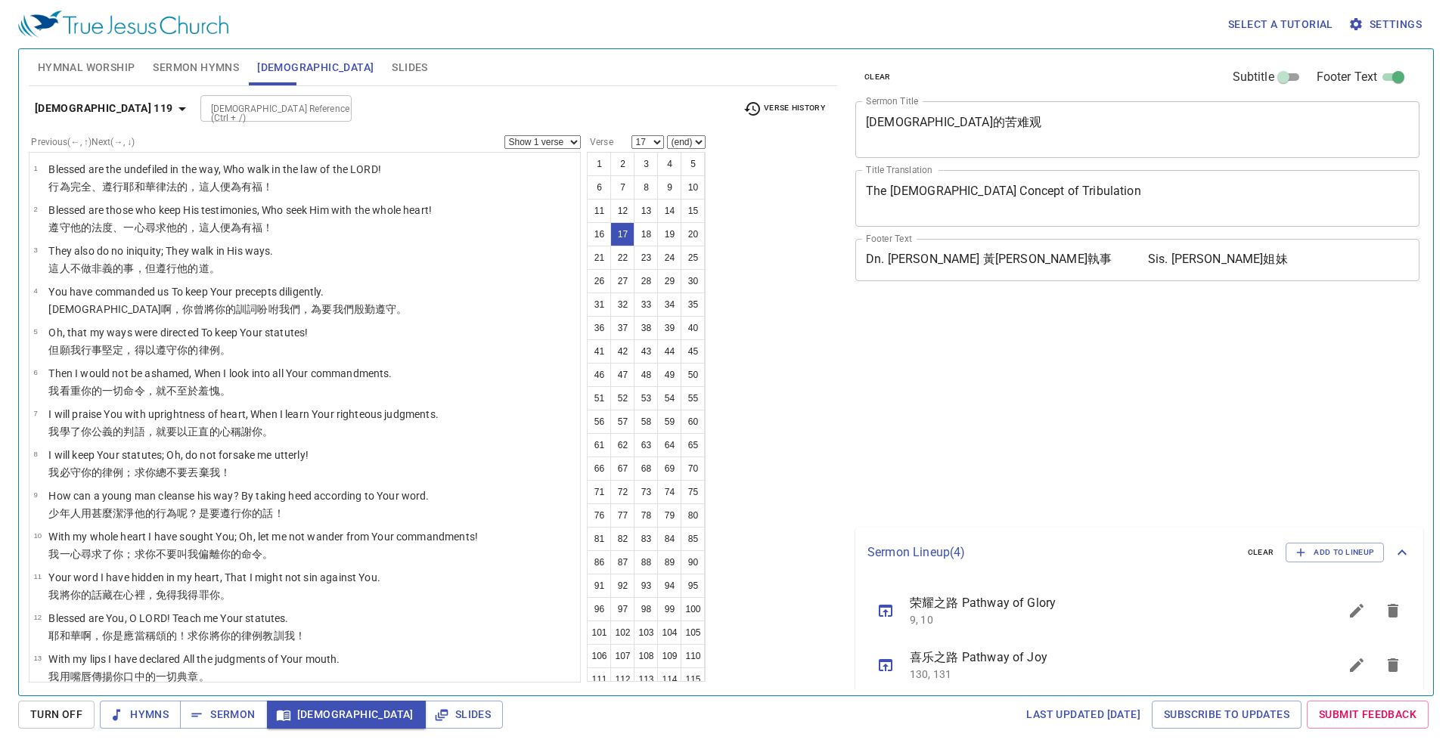
select select "17"
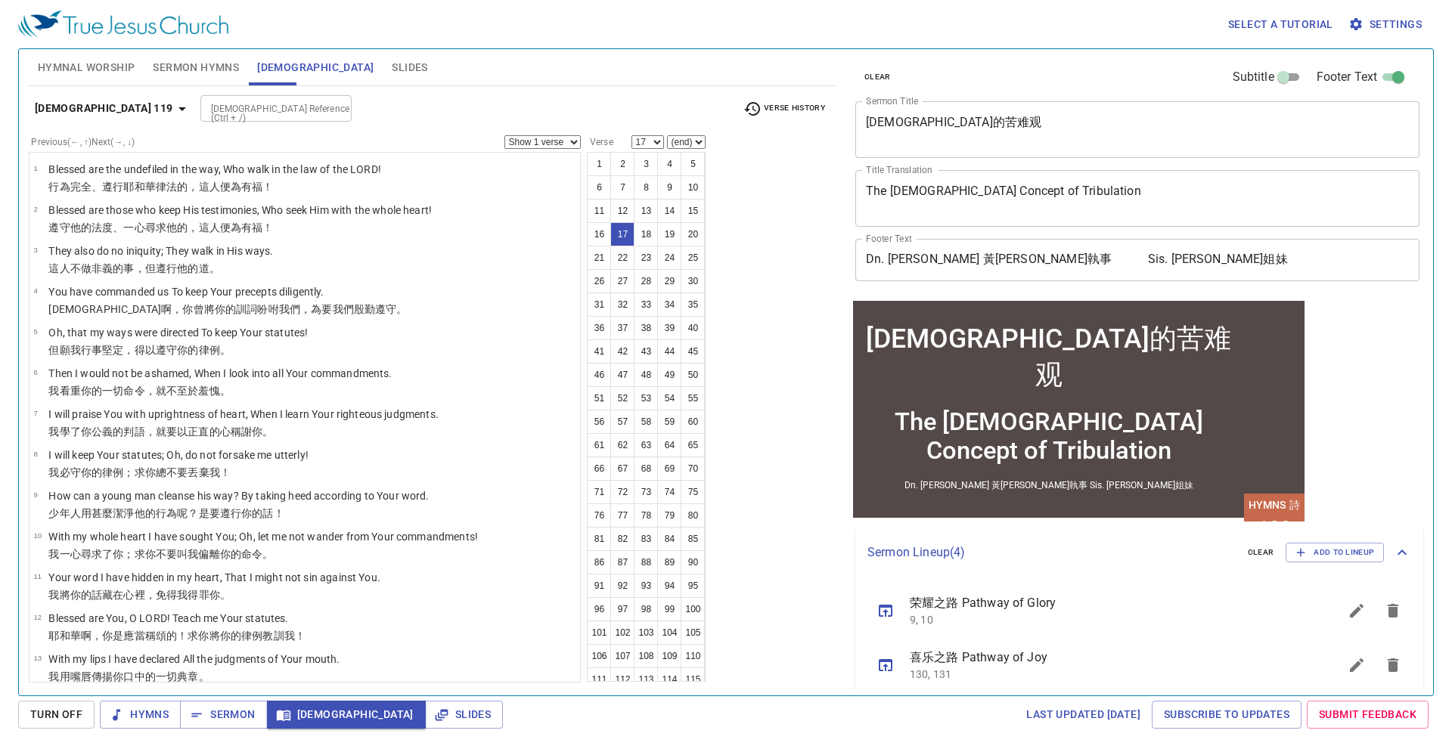
scroll to position [415, 0]
